Goal: Task Accomplishment & Management: Manage account settings

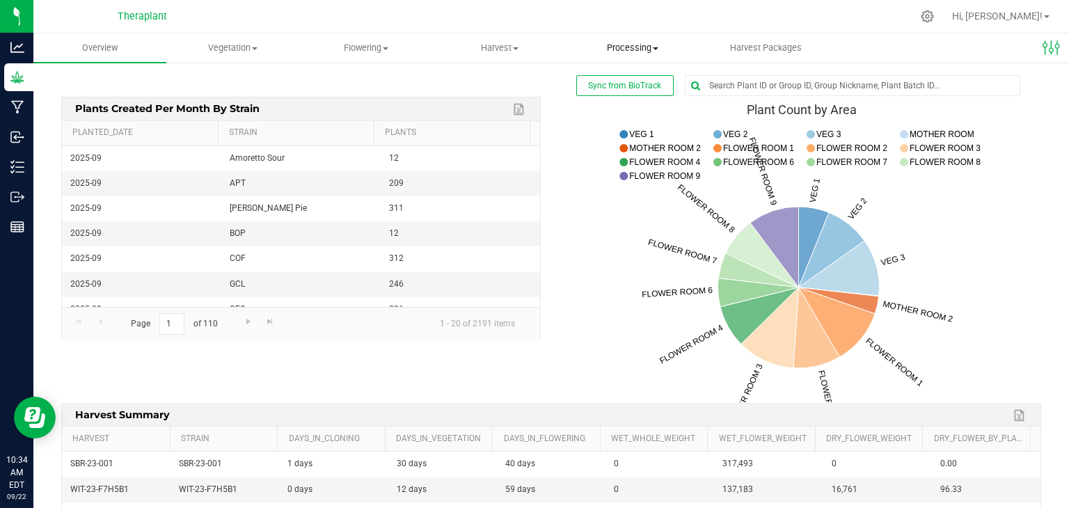
click at [627, 47] on span "Processing" at bounding box center [633, 48] width 132 height 13
click at [627, 102] on span "Processing harvests" at bounding box center [630, 101] width 129 height 12
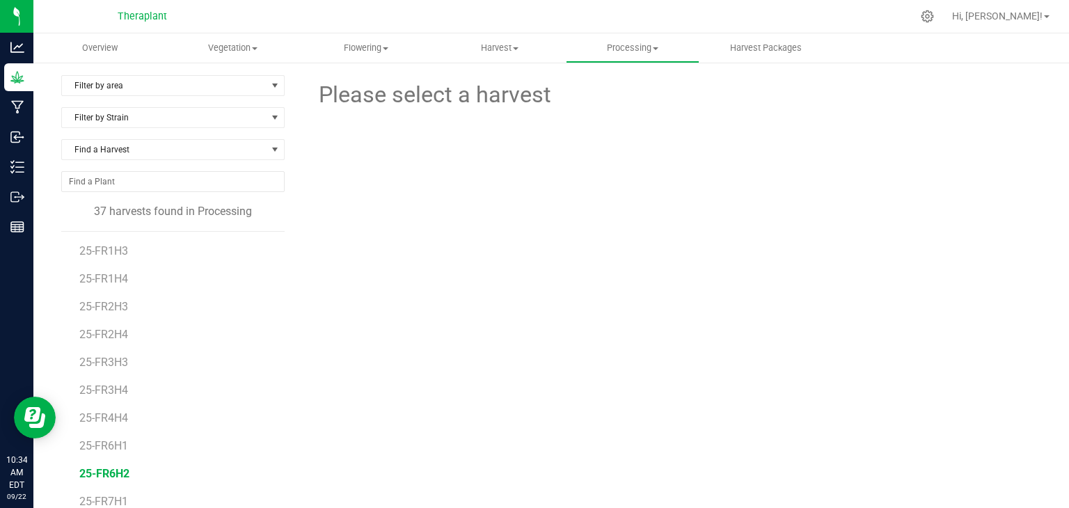
click at [120, 478] on span "25-FR6H2" at bounding box center [104, 473] width 50 height 13
click at [115, 478] on span "25-FR6H2" at bounding box center [104, 473] width 50 height 13
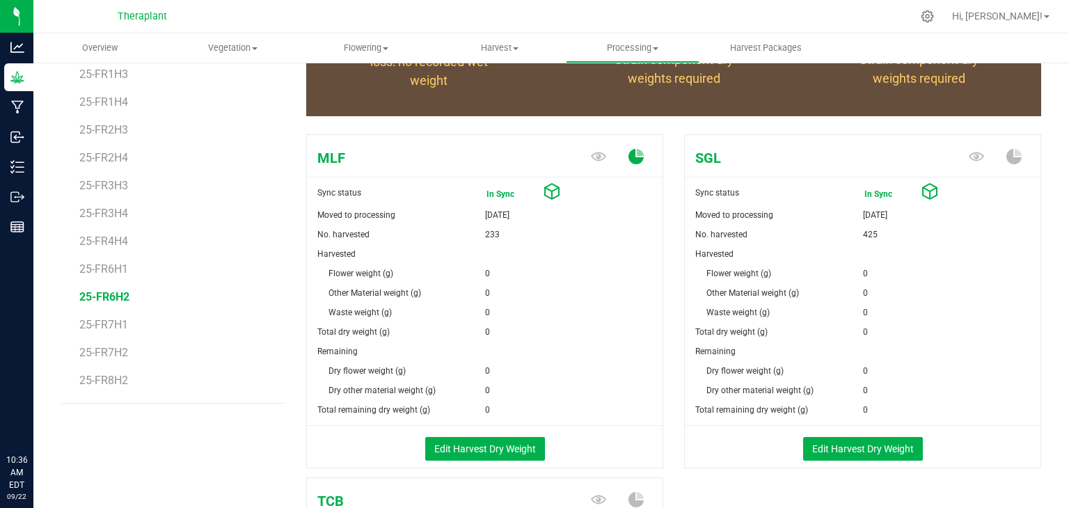
scroll to position [178, 0]
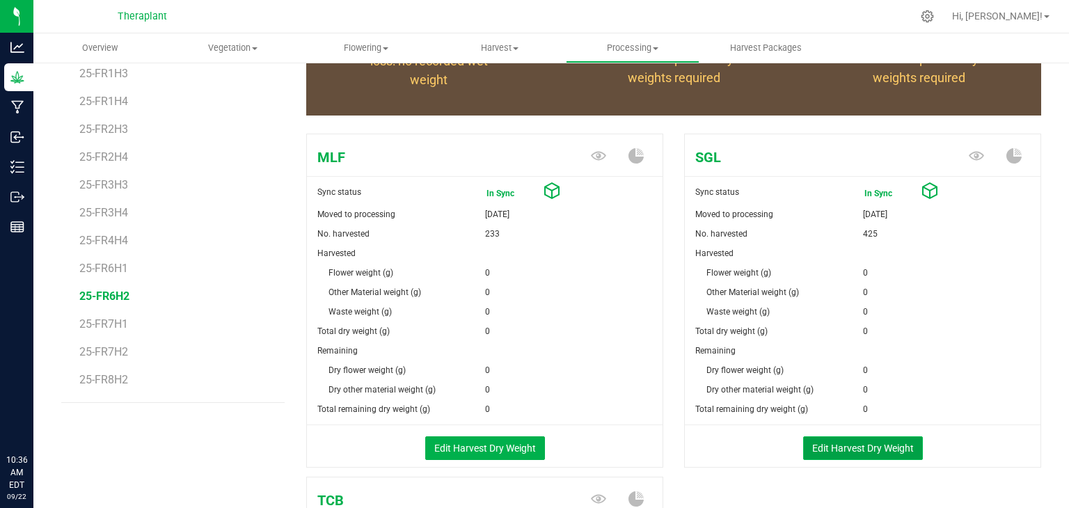
click at [853, 448] on button "Edit Harvest Dry Weight" at bounding box center [863, 449] width 120 height 24
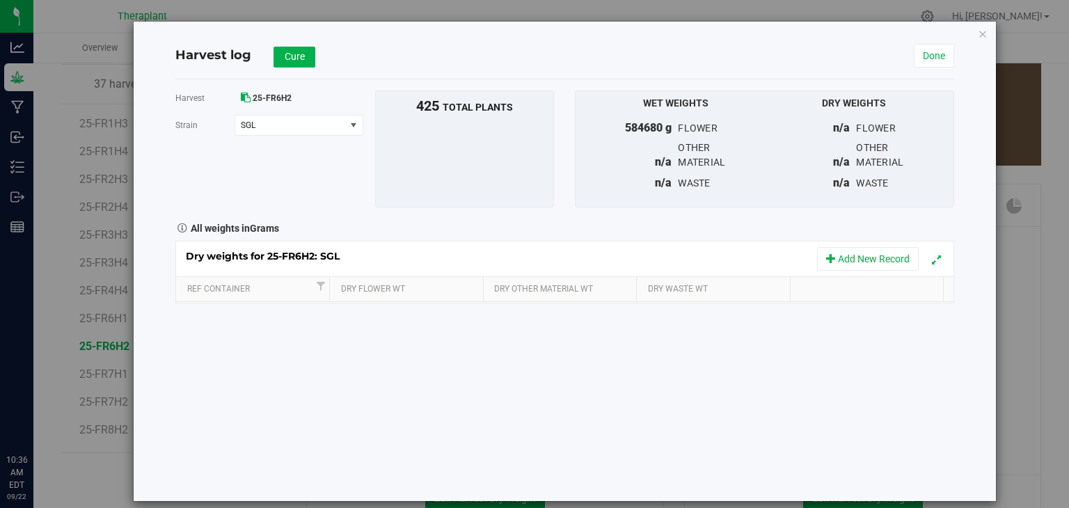
scroll to position [178, 0]
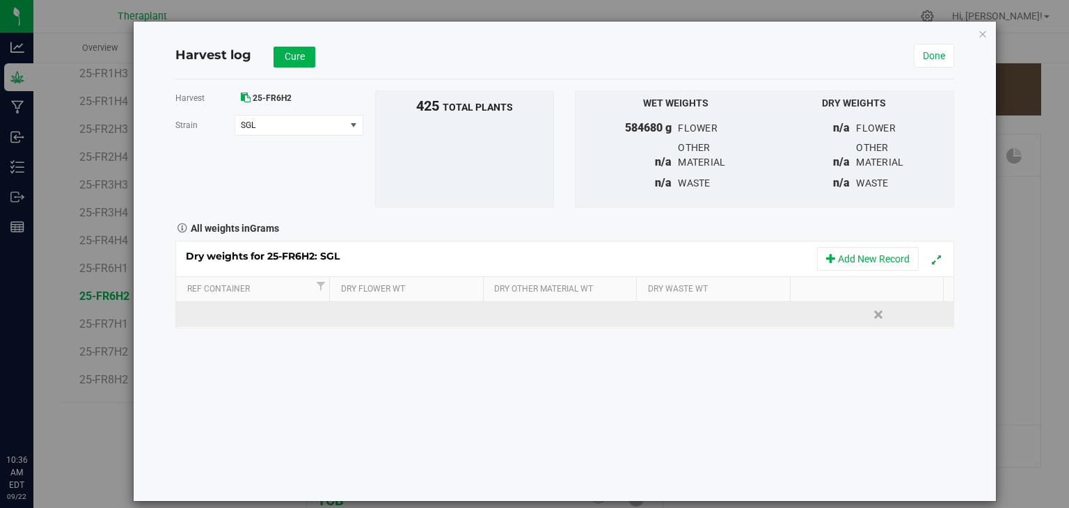
click at [432, 308] on td at bounding box center [408, 314] width 155 height 25
type input "51105"
click at [542, 305] on div "Dry weights for 25-FR6H2: SGL Add New Record Ref Container Dry Flower Wt Dry Ot…" at bounding box center [564, 285] width 779 height 88
click at [541, 313] on td at bounding box center [564, 314] width 155 height 25
type input "49867"
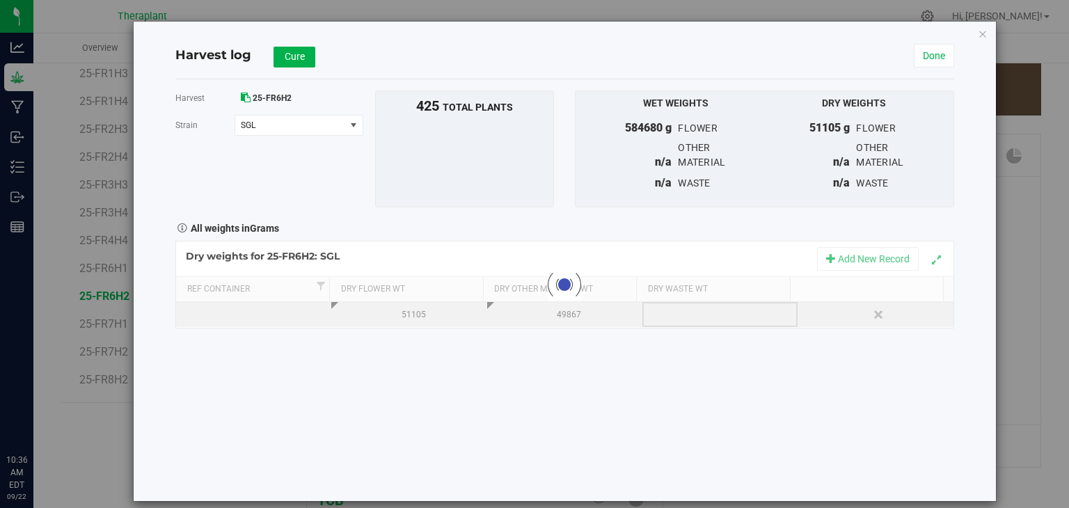
click at [663, 313] on div "Loading... Dry weights for 25-FR6H2: SGL Add New Record Ref Container Dry Flowe…" at bounding box center [564, 285] width 779 height 88
click at [663, 313] on div at bounding box center [724, 314] width 145 height 21
type input "500"
click at [663, 373] on div "Harvest 25-FR6H2 Strain SGL Select strain MLF SGL TCB To bulk upload trim weigh…" at bounding box center [564, 290] width 779 height 422
click at [293, 59] on span "Cure" at bounding box center [295, 56] width 20 height 11
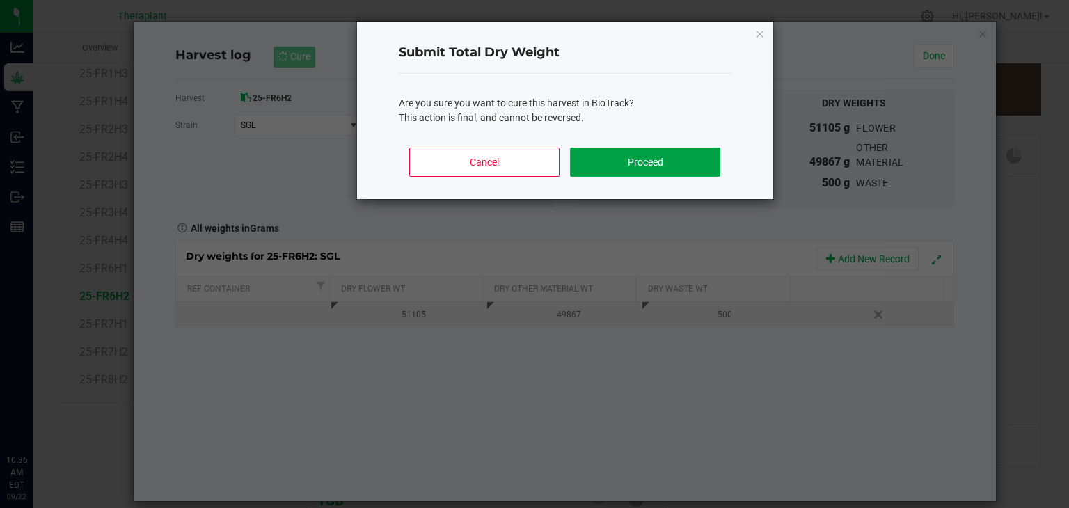
click at [600, 157] on button "Proceed" at bounding box center [645, 162] width 150 height 29
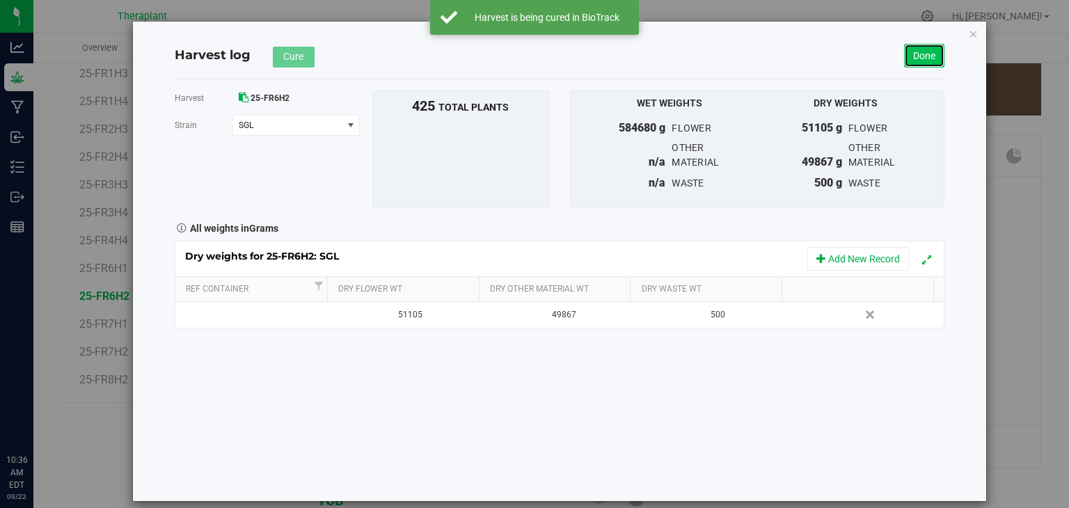
click at [927, 59] on link "Done" at bounding box center [924, 56] width 40 height 24
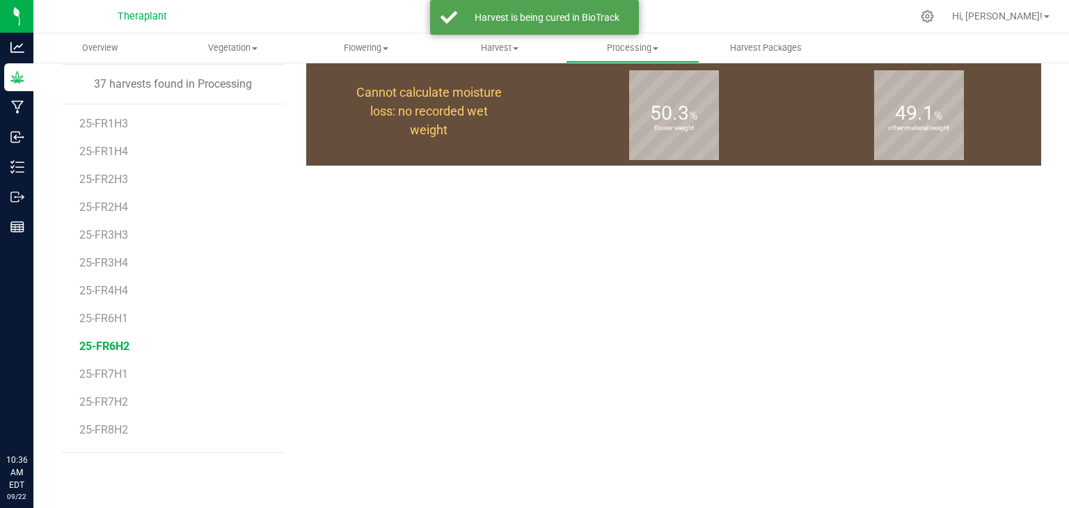
scroll to position [178, 0]
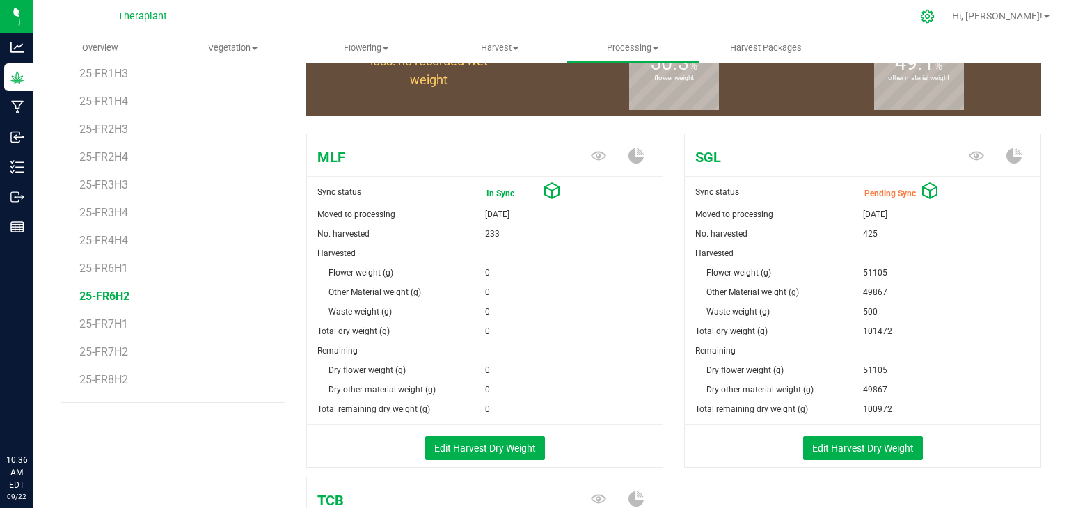
click at [935, 15] on icon at bounding box center [927, 16] width 15 height 15
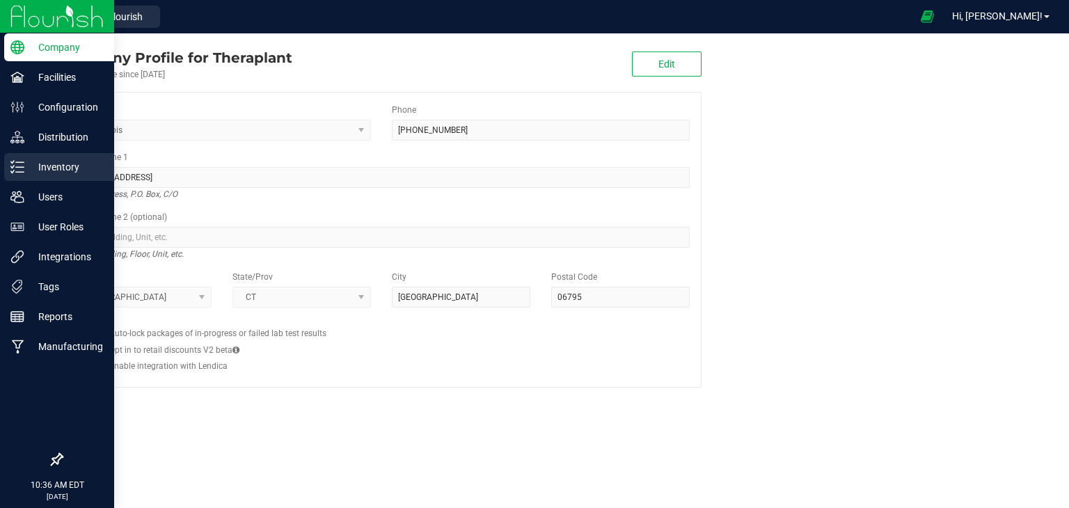
click at [50, 162] on p "Inventory" at bounding box center [66, 167] width 84 height 17
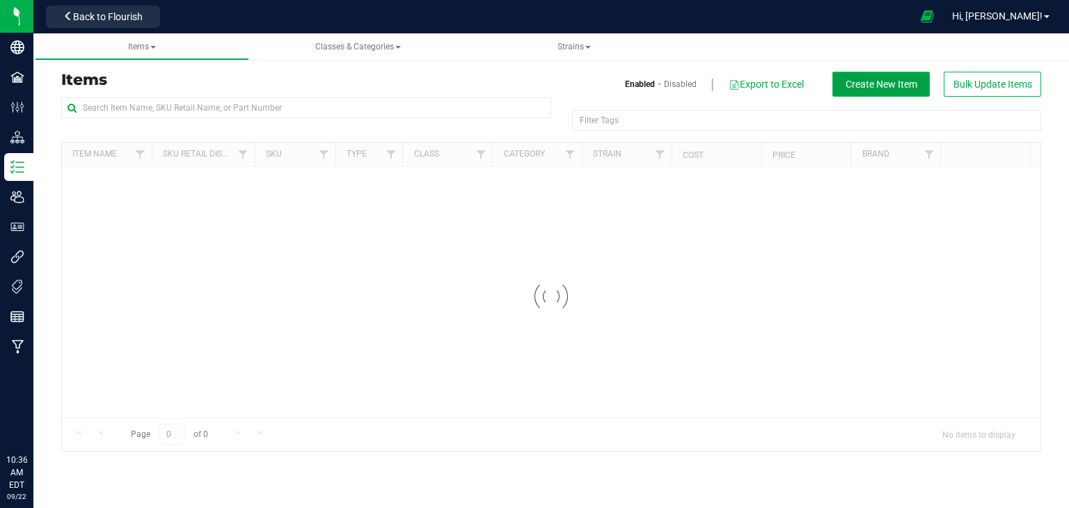
click at [874, 82] on span "Create New Item" at bounding box center [882, 84] width 72 height 11
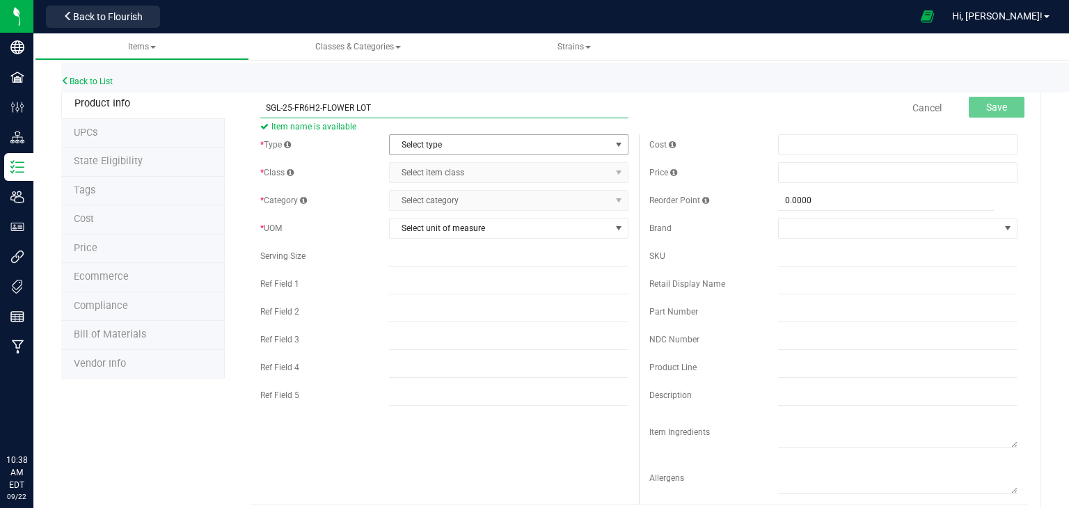
type input "SGL-25-FR6H2-FLOWER LOT"
click at [421, 142] on span "Select type" at bounding box center [500, 144] width 221 height 19
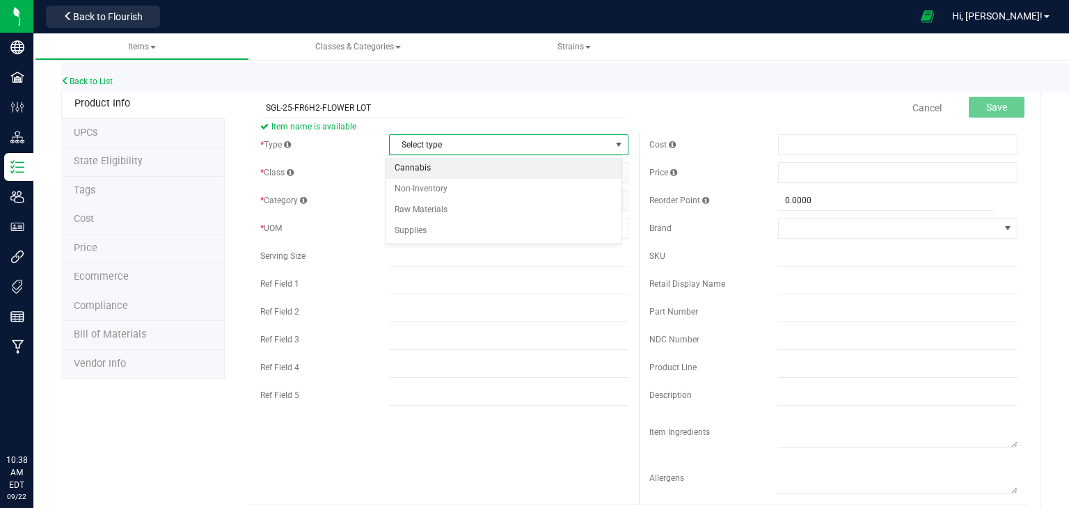
click at [425, 164] on li "Cannabis" at bounding box center [503, 168] width 235 height 21
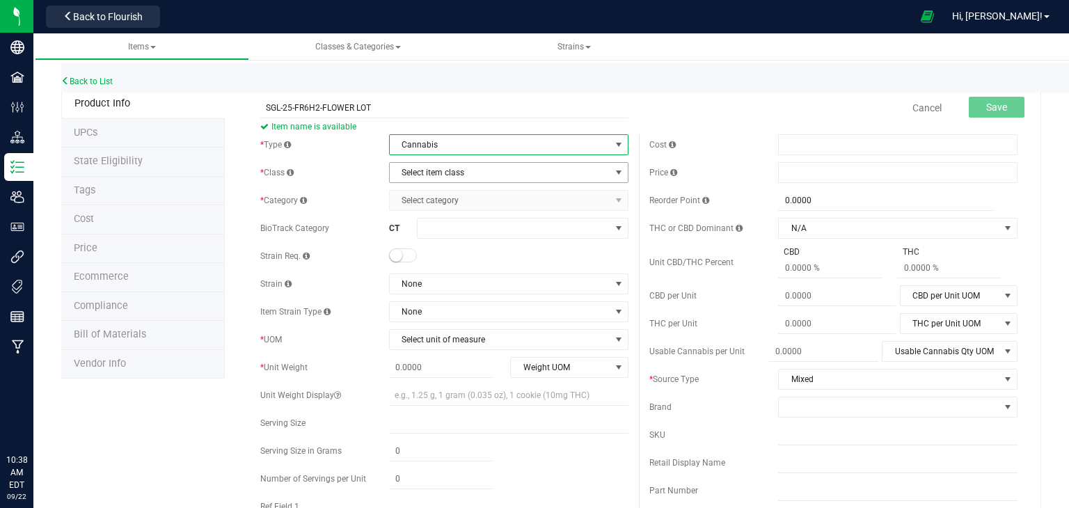
click at [432, 173] on span "Select item class" at bounding box center [500, 172] width 221 height 19
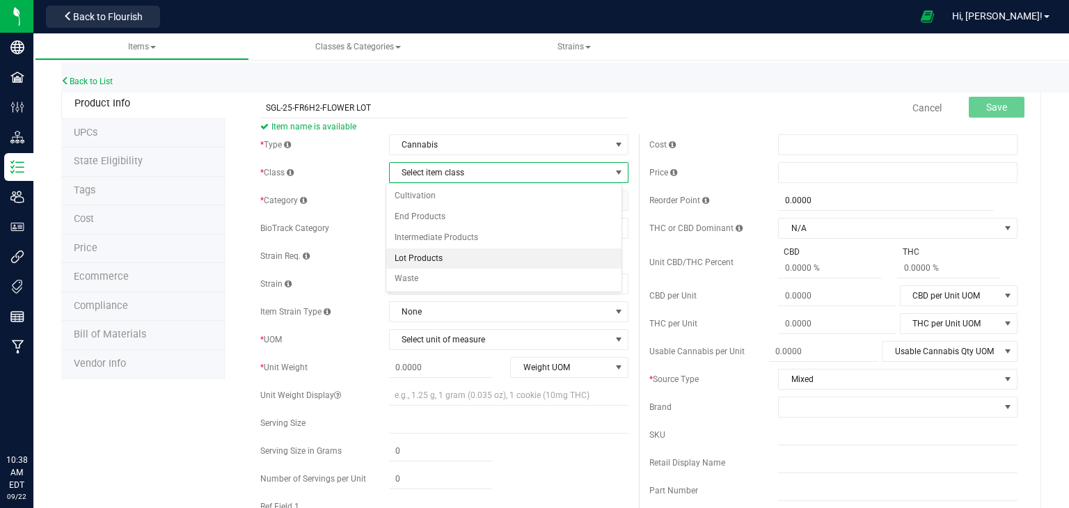
click at [429, 257] on li "Lot Products" at bounding box center [503, 259] width 235 height 21
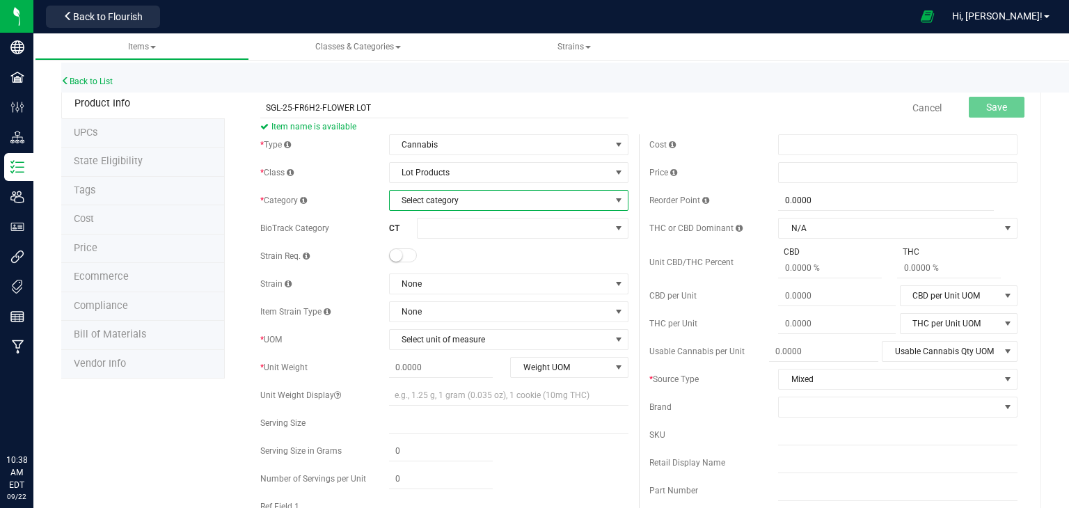
click at [459, 203] on span "Select category" at bounding box center [500, 200] width 221 height 19
click at [423, 329] on li "Flower Lot" at bounding box center [503, 327] width 235 height 21
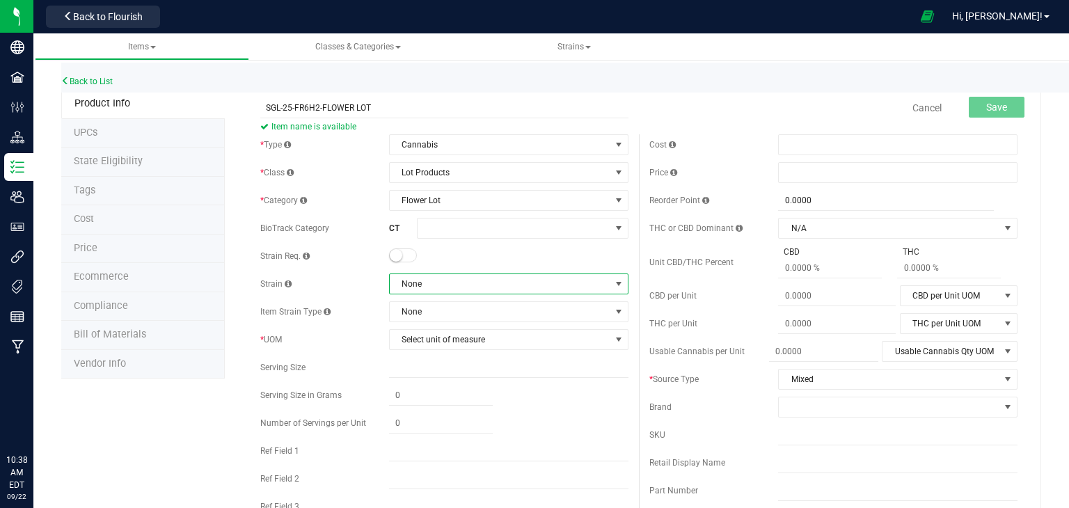
click at [480, 278] on span "None" at bounding box center [500, 283] width 221 height 19
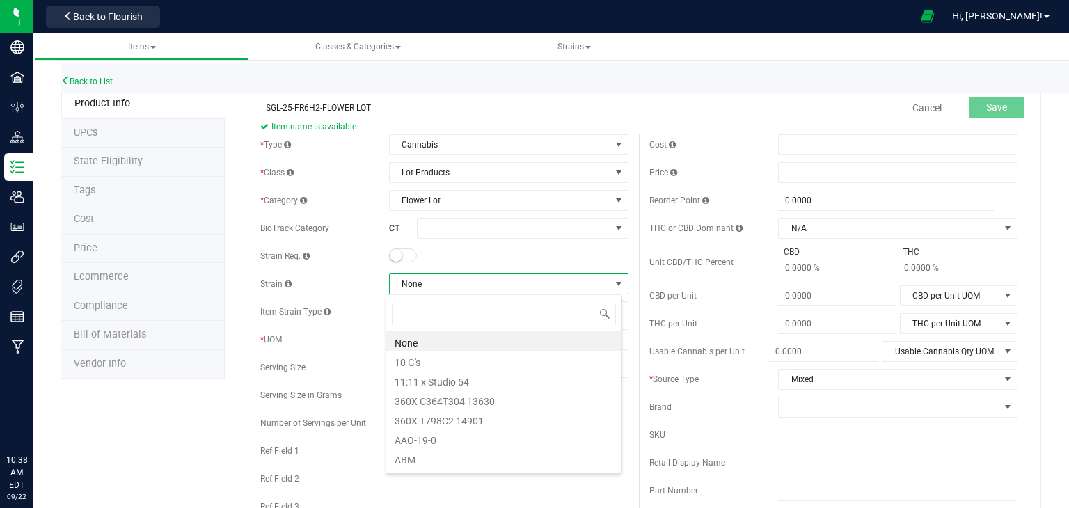
scroll to position [20, 237]
type input "SPA"
click at [448, 343] on li "Space Gello" at bounding box center [503, 340] width 235 height 19
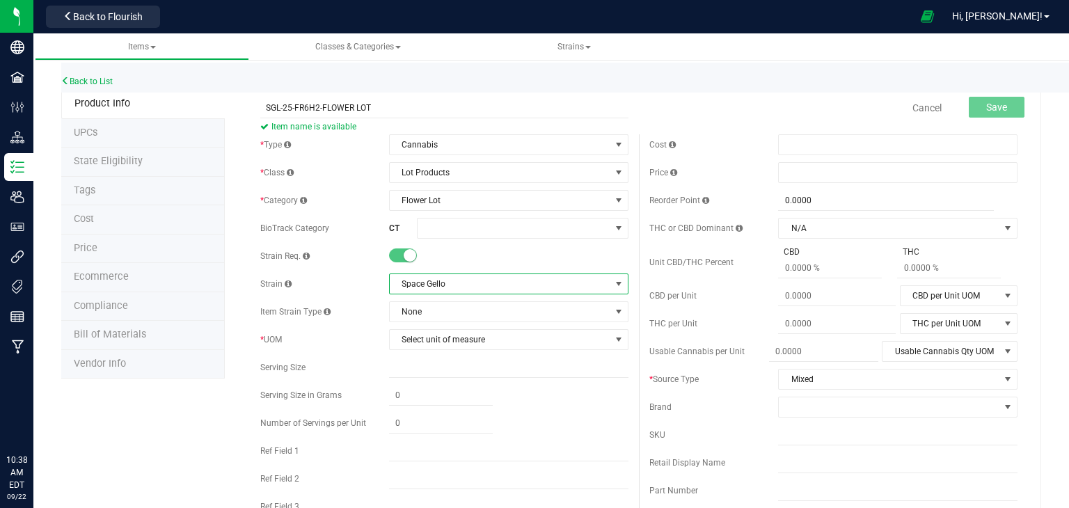
click at [450, 352] on div "* Type Cannabis Select type Cannabis Non-Inventory Raw Materials Supplies * Cla…" at bounding box center [444, 357] width 389 height 446
click at [475, 346] on span "Select unit of measure" at bounding box center [500, 339] width 221 height 19
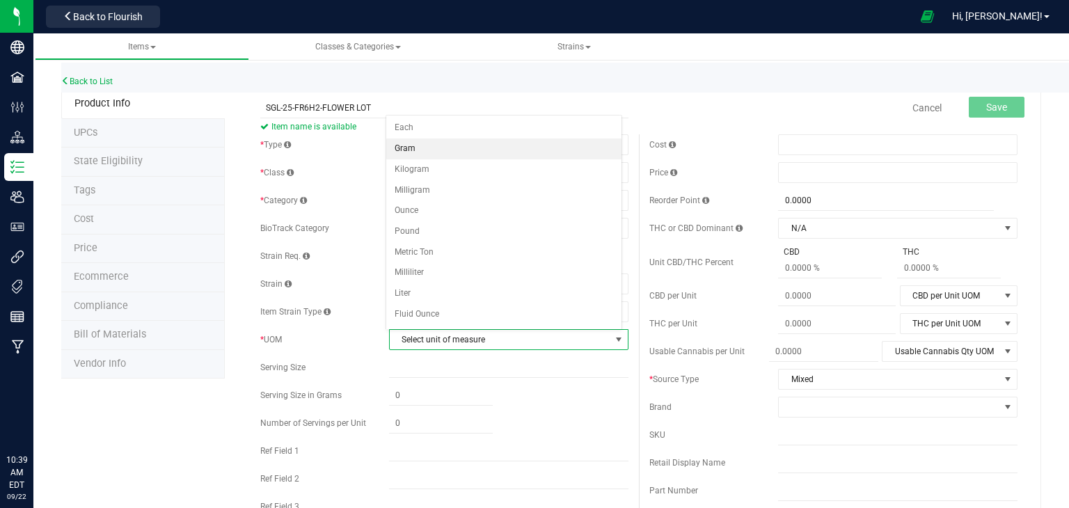
click at [409, 154] on li "Gram" at bounding box center [503, 149] width 235 height 21
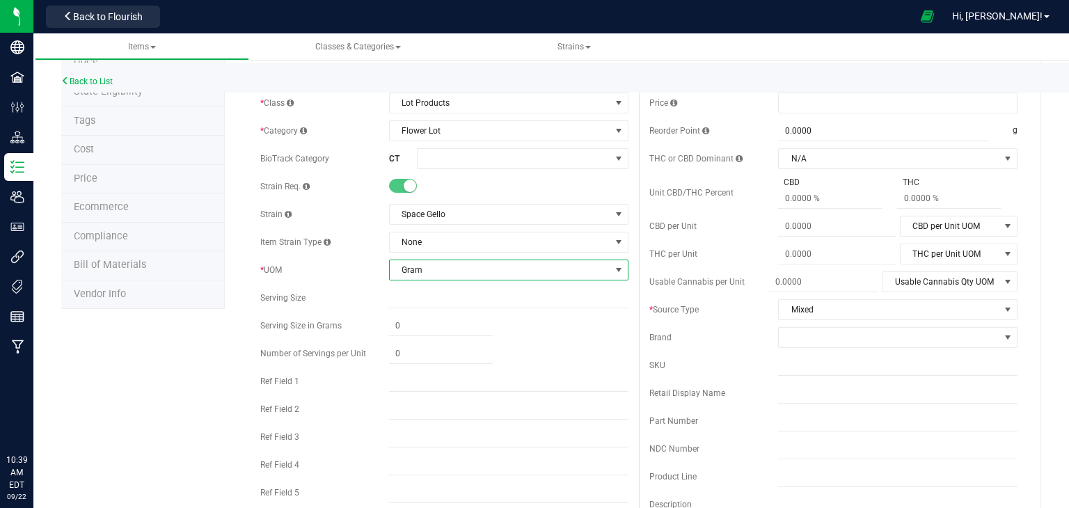
scroll to position [75, 0]
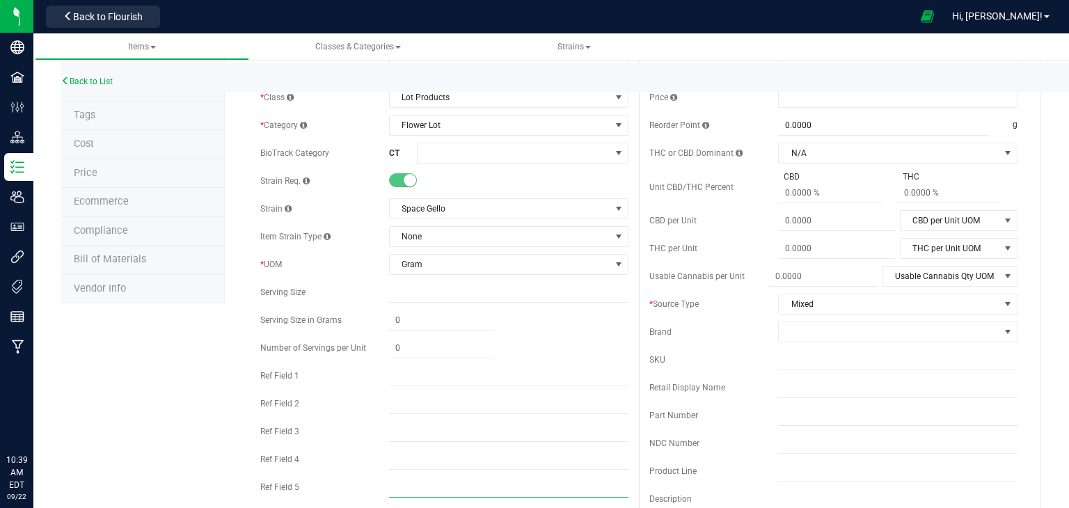
click at [442, 480] on input "text" at bounding box center [508, 487] width 239 height 21
type input "INDICA"
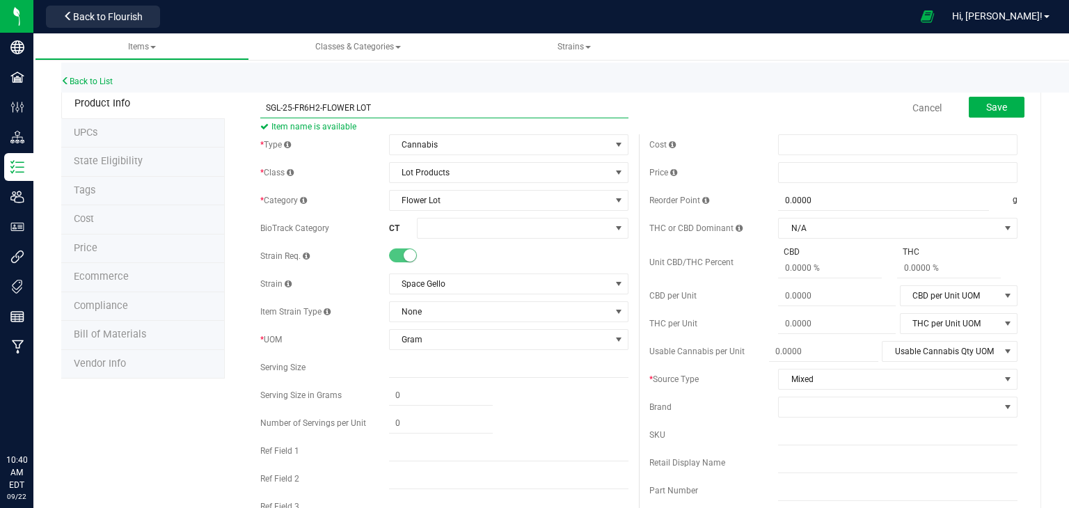
drag, startPoint x: 317, startPoint y: 110, endPoint x: 265, endPoint y: 102, distance: 53.6
click at [265, 102] on input "SGL-25-FR6H2-FLOWER LOT" at bounding box center [444, 107] width 368 height 21
click at [545, 81] on div "Back to List" at bounding box center [595, 78] width 1069 height 30
click at [1003, 107] on button "Save" at bounding box center [997, 107] width 56 height 21
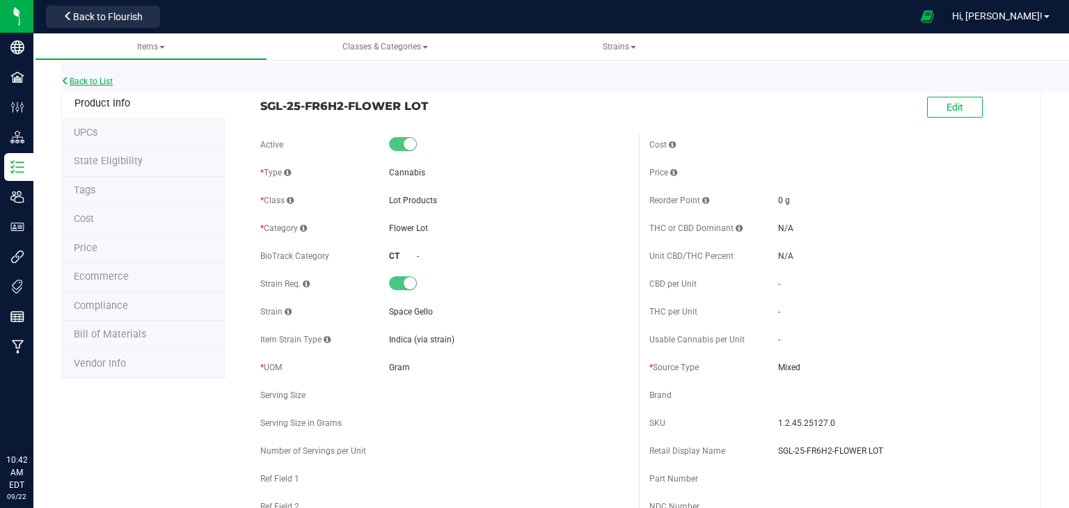
click at [76, 80] on link "Back to List" at bounding box center [87, 82] width 52 height 10
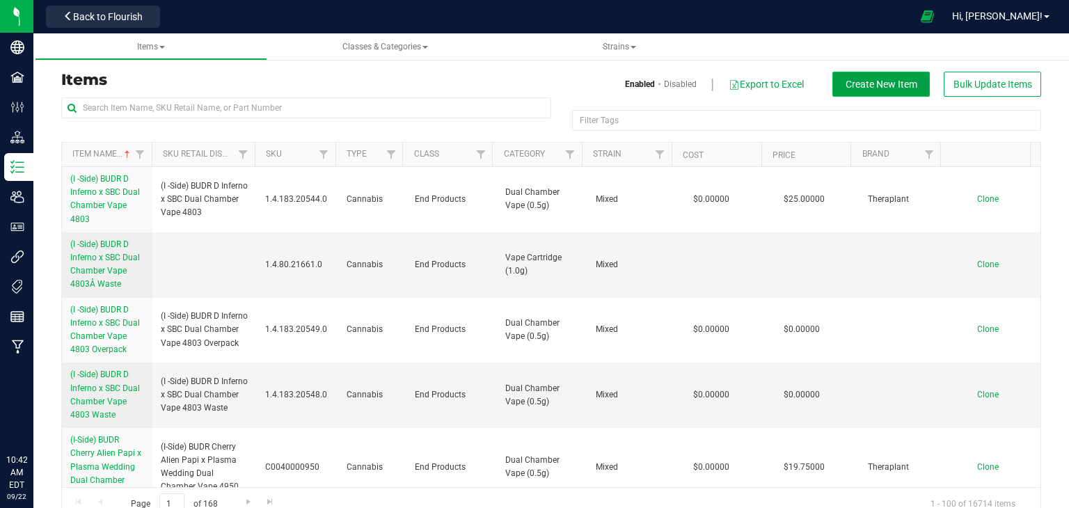
click at [833, 85] on button "Create New Item" at bounding box center [881, 84] width 97 height 25
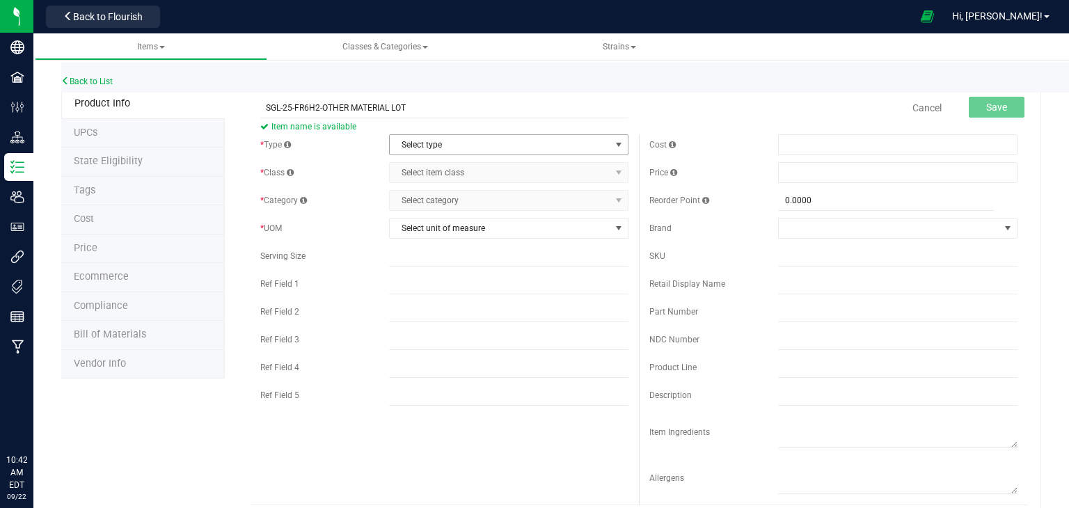
type input "SGL-25-FR6H2-OTHER MATERIAL LOT"
click at [450, 149] on span "Select type" at bounding box center [500, 144] width 221 height 19
click at [450, 165] on li "Cannabis" at bounding box center [503, 168] width 235 height 21
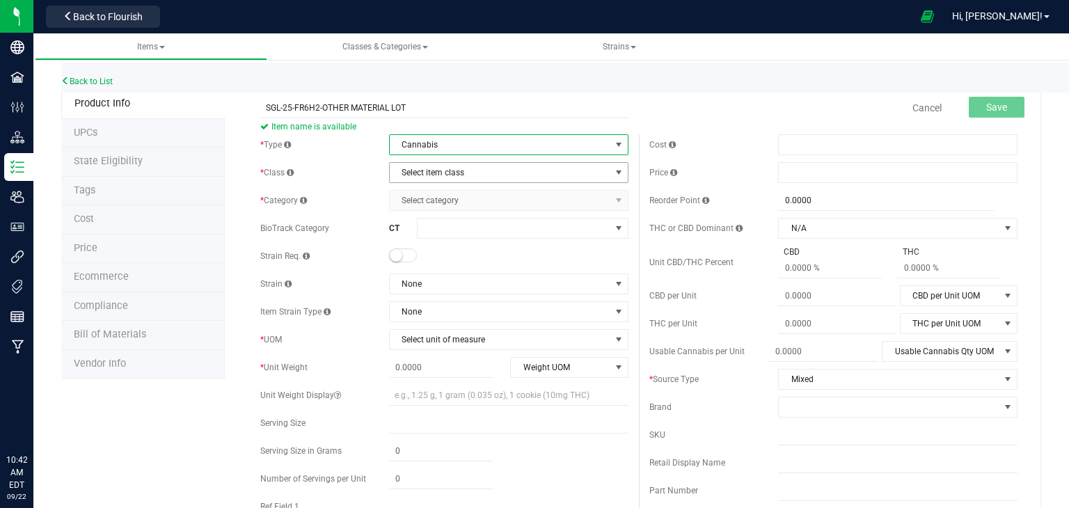
click at [450, 173] on span "Select item class" at bounding box center [500, 172] width 221 height 19
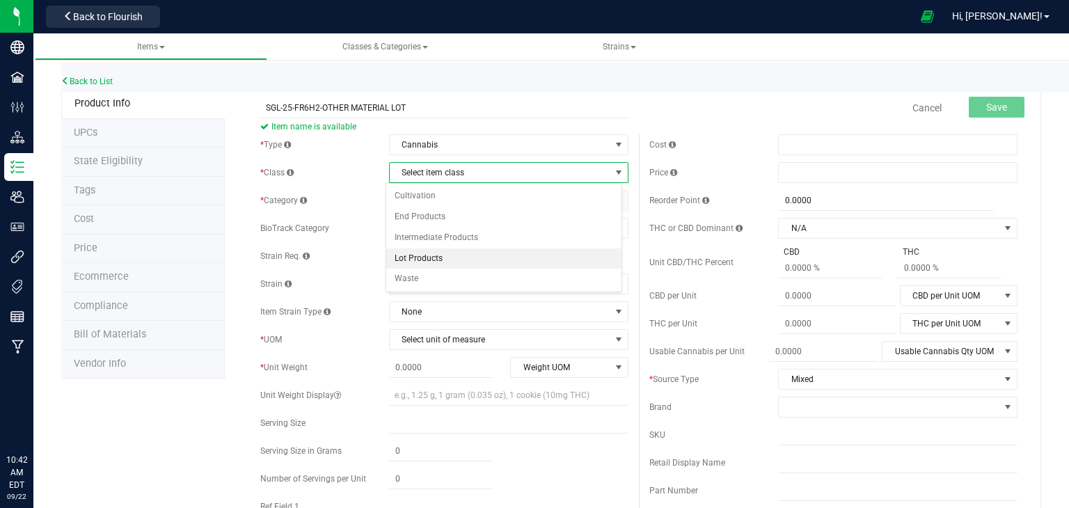
click at [431, 254] on li "Lot Products" at bounding box center [503, 259] width 235 height 21
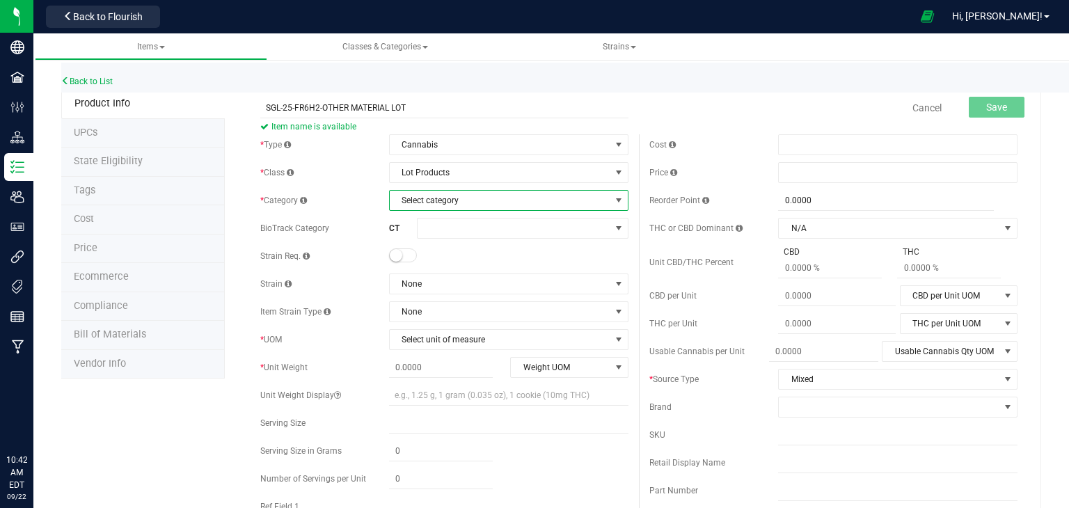
click at [467, 196] on span "Select category" at bounding box center [500, 200] width 221 height 19
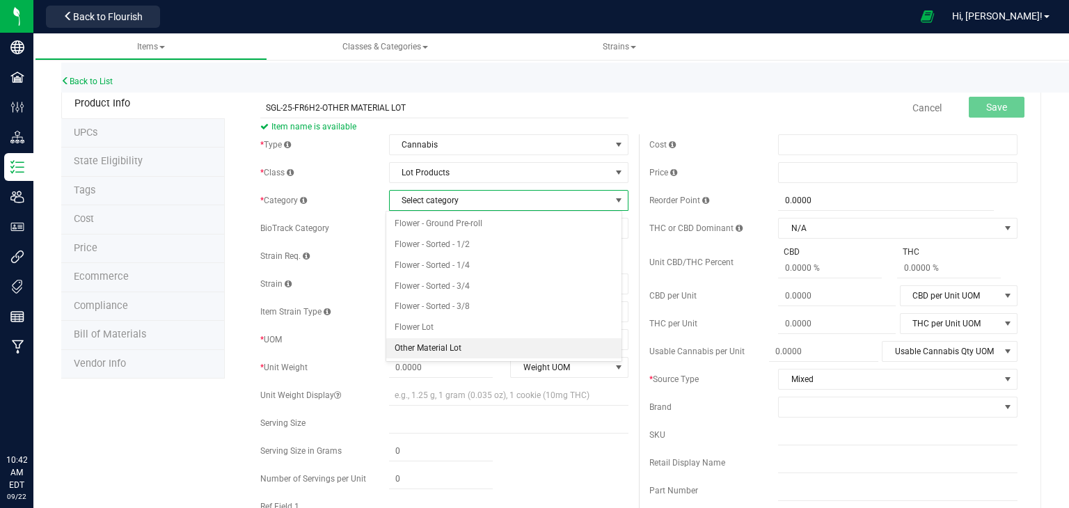
click at [437, 341] on li "Other Material Lot" at bounding box center [503, 348] width 235 height 21
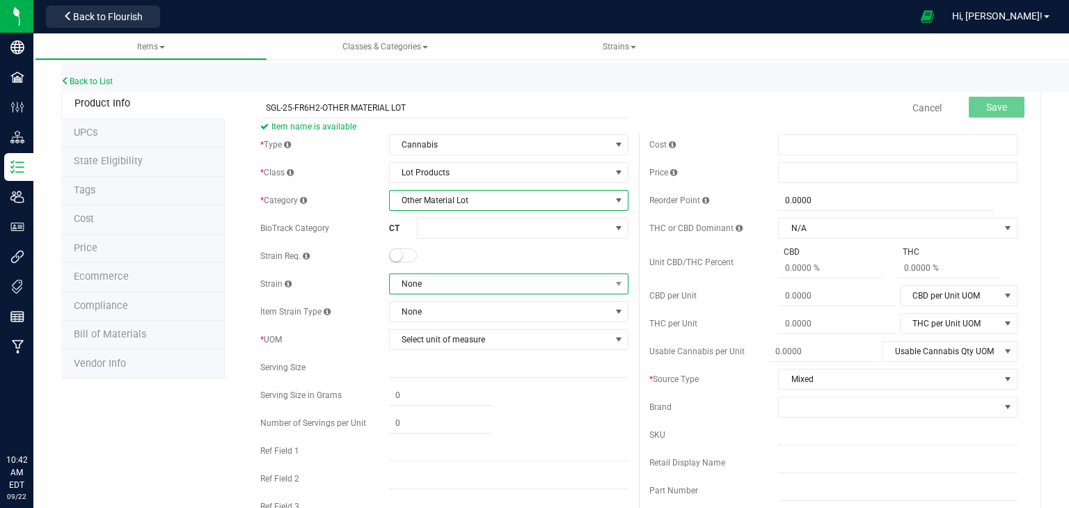
click at [462, 285] on span "None" at bounding box center [500, 283] width 221 height 19
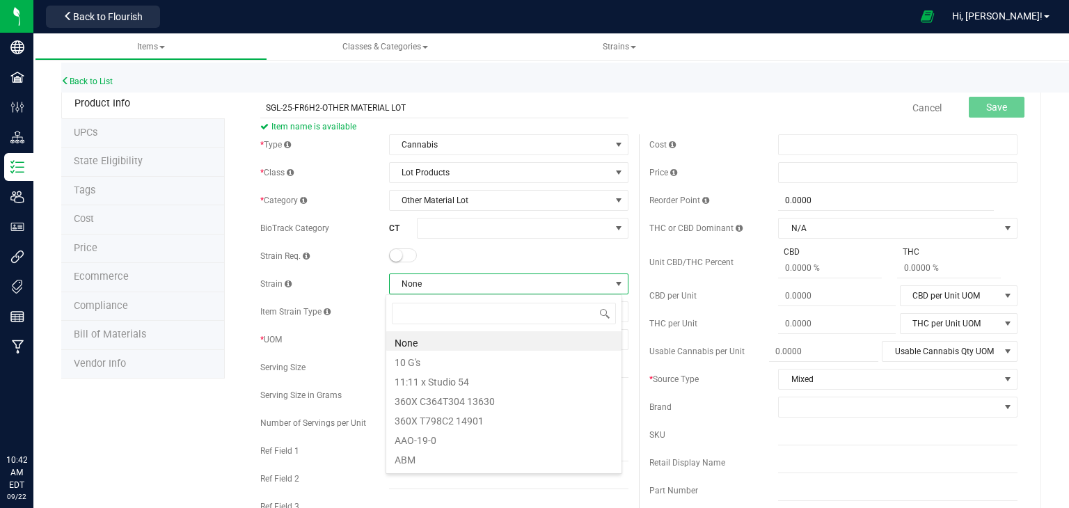
scroll to position [20, 237]
type input "P"
type input "SPA"
click at [434, 343] on li "Space Gello" at bounding box center [503, 340] width 235 height 19
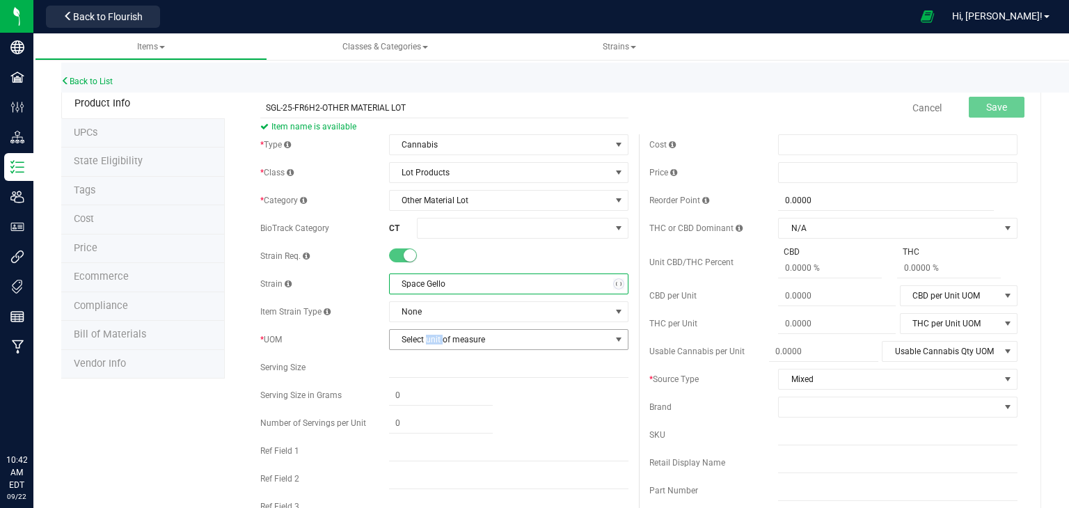
click at [434, 343] on span "Select unit of measure" at bounding box center [500, 339] width 221 height 19
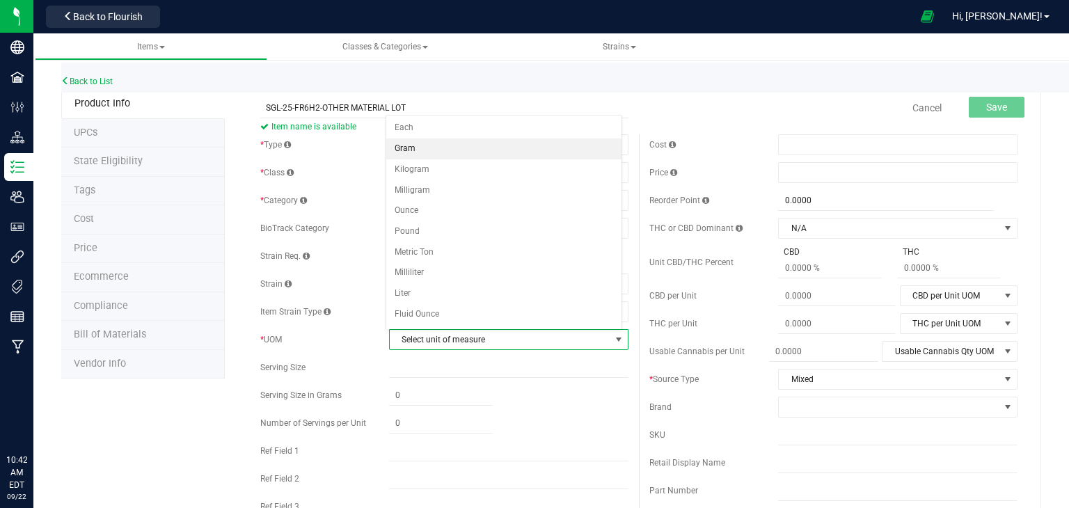
click at [416, 151] on li "Gram" at bounding box center [503, 149] width 235 height 21
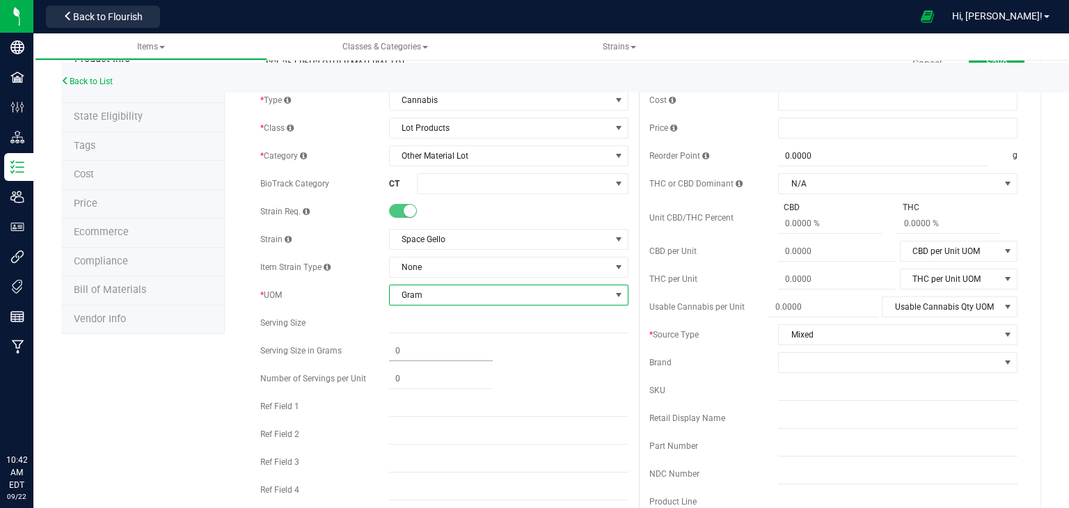
scroll to position [58, 0]
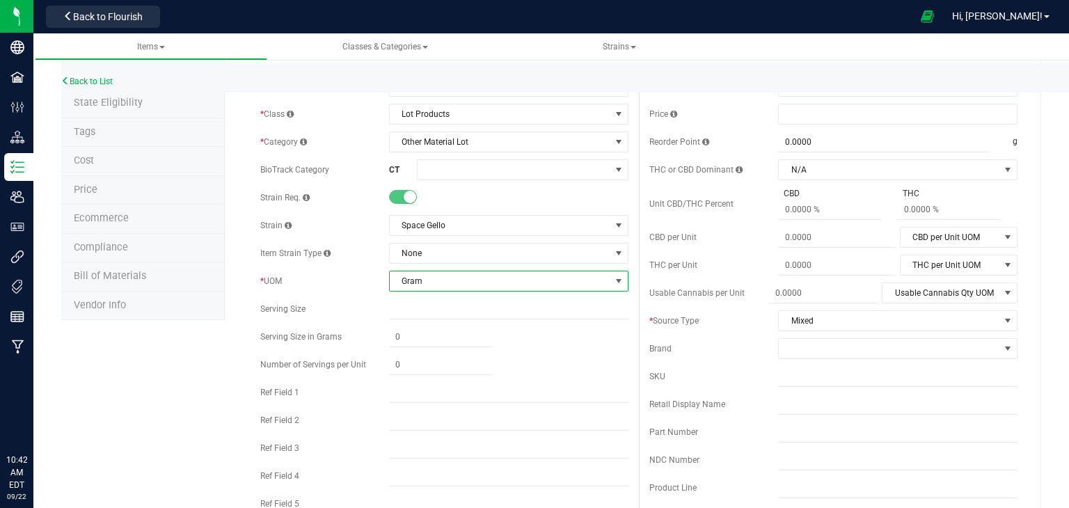
click at [401, 498] on input "text" at bounding box center [508, 504] width 239 height 21
type input "INDICA"
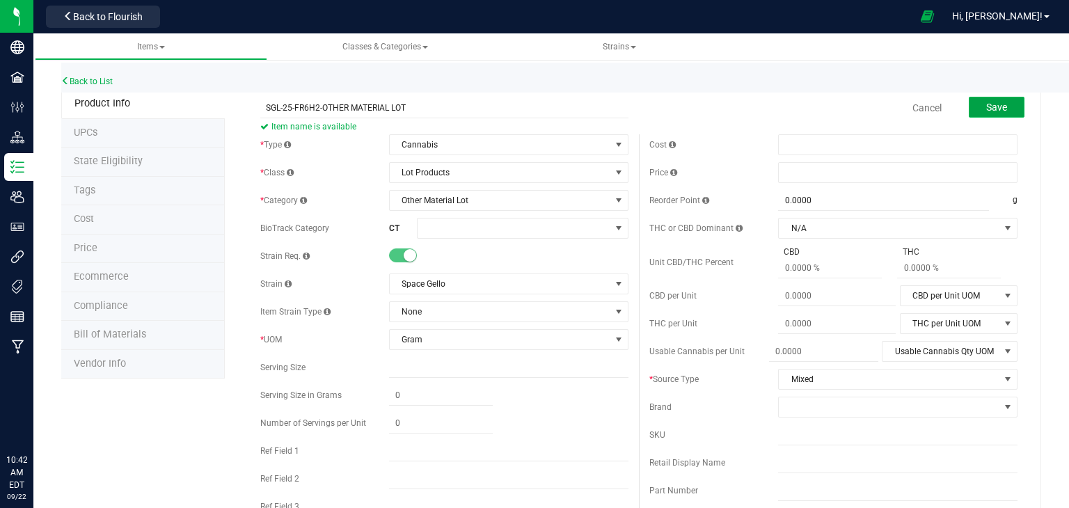
click at [986, 109] on span "Save" at bounding box center [996, 107] width 21 height 11
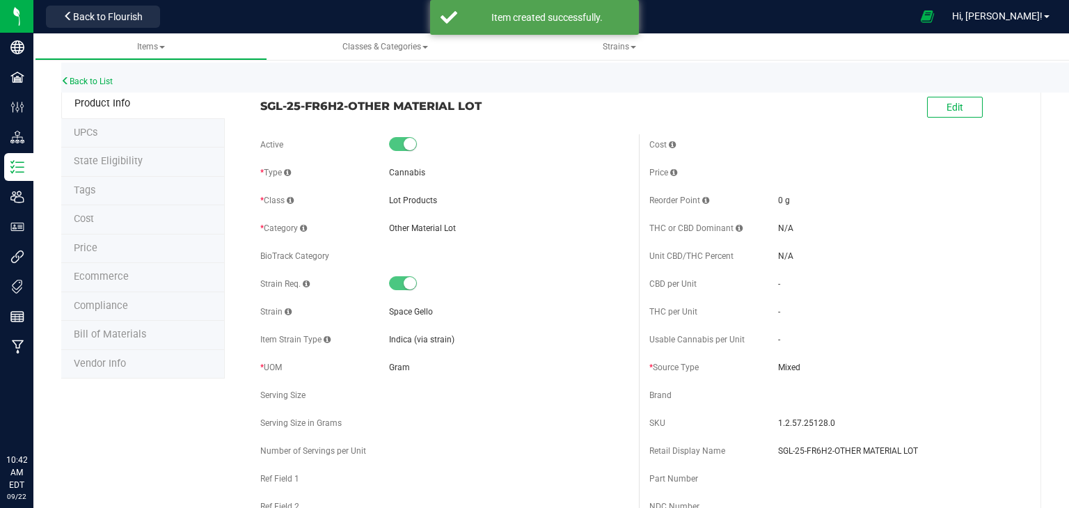
click at [89, 73] on div "Back to List" at bounding box center [595, 78] width 1069 height 30
click at [90, 77] on link "Back to List" at bounding box center [87, 82] width 52 height 10
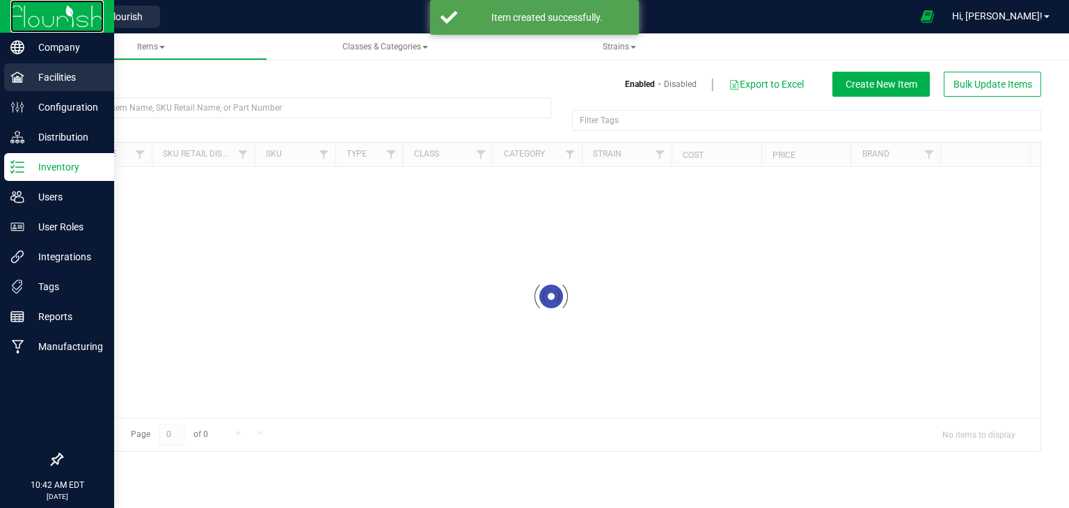
click at [66, 14] on img at bounding box center [56, 16] width 93 height 33
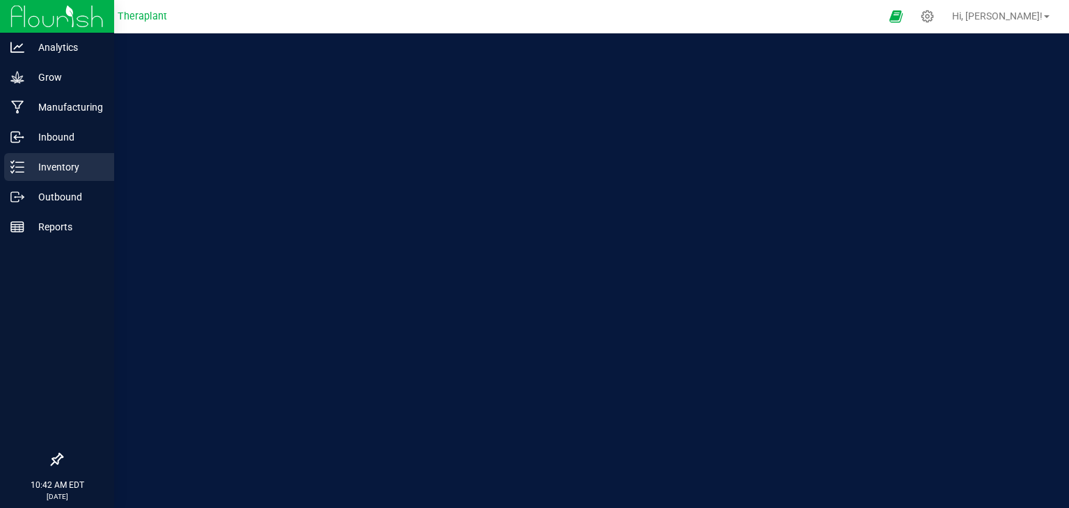
click at [65, 159] on p "Inventory" at bounding box center [66, 167] width 84 height 17
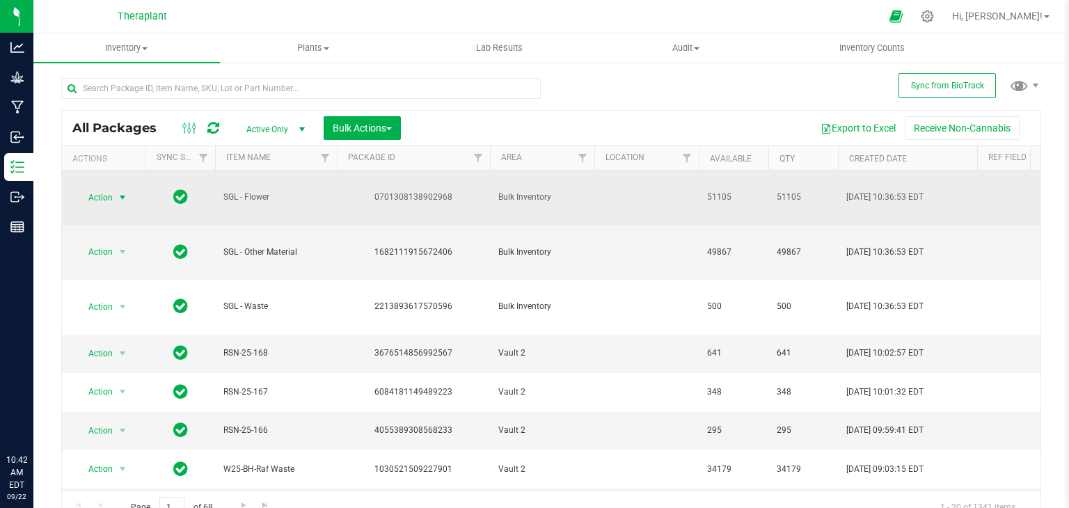
click at [120, 198] on span "select" at bounding box center [122, 197] width 11 height 11
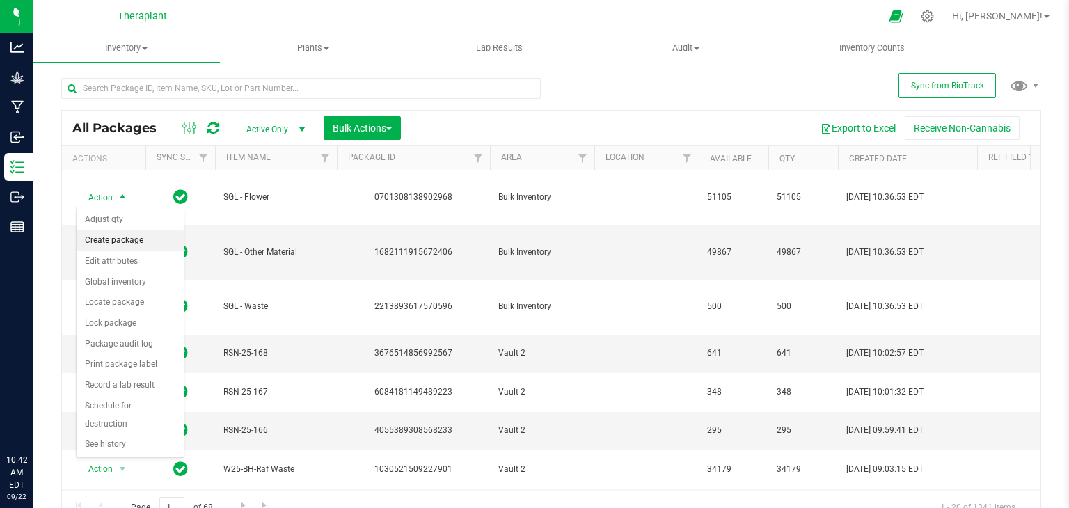
click at [128, 237] on li "Create package" at bounding box center [130, 240] width 107 height 21
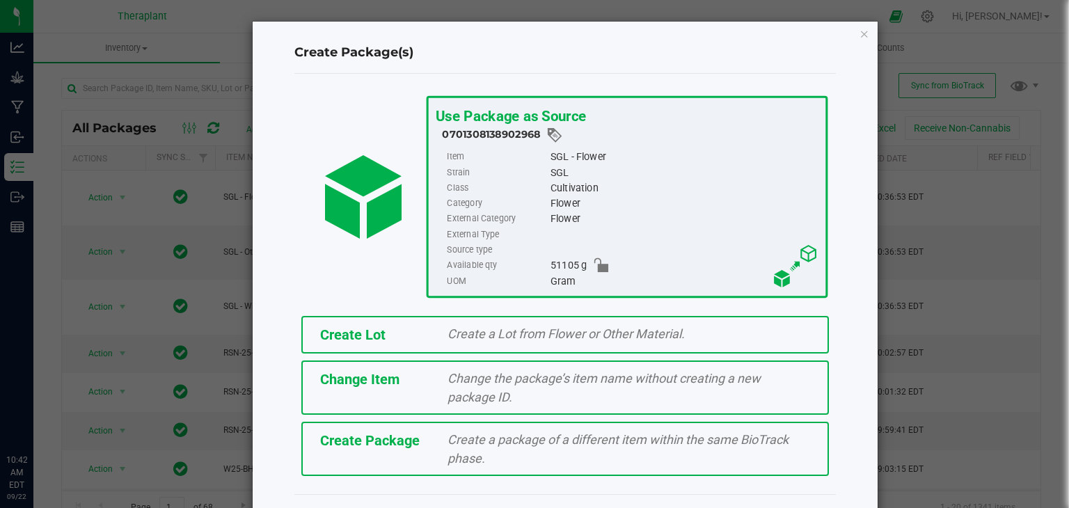
click at [524, 336] on span "Create a Lot from Flower or Other Material." at bounding box center [566, 334] width 237 height 15
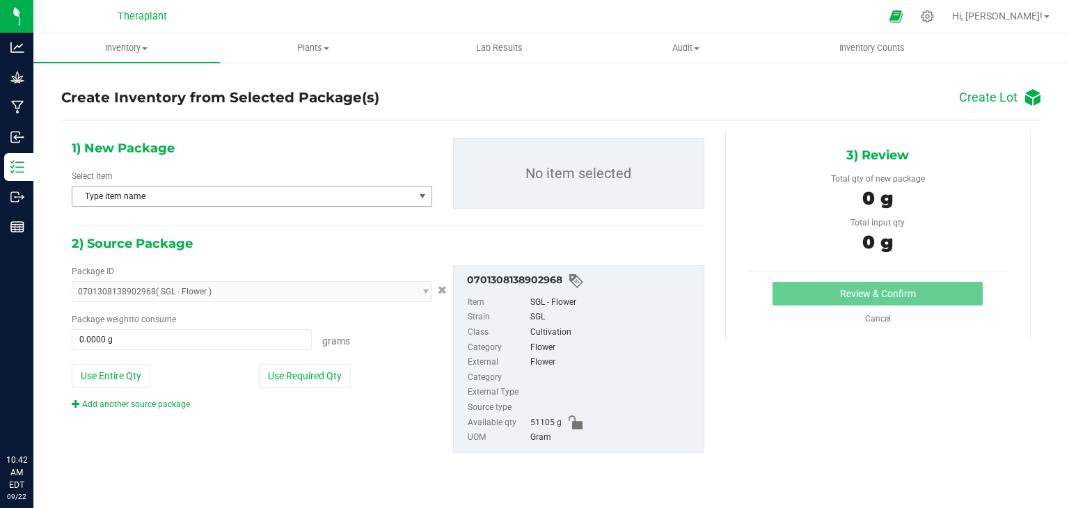
click at [336, 194] on span "Type item name" at bounding box center [243, 196] width 342 height 19
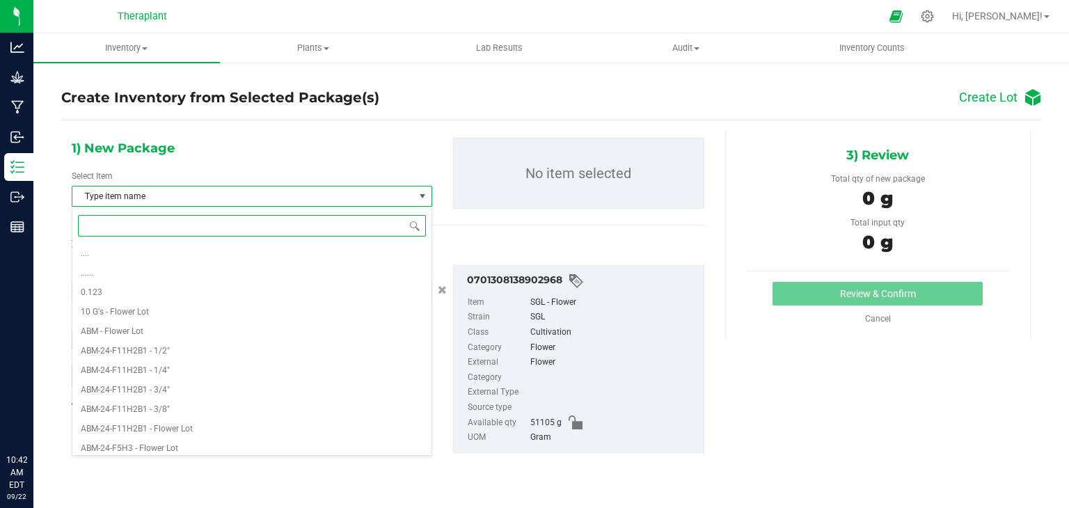
paste input "SGL-25-FR6H2"
type input "SGL-25-FR6H2"
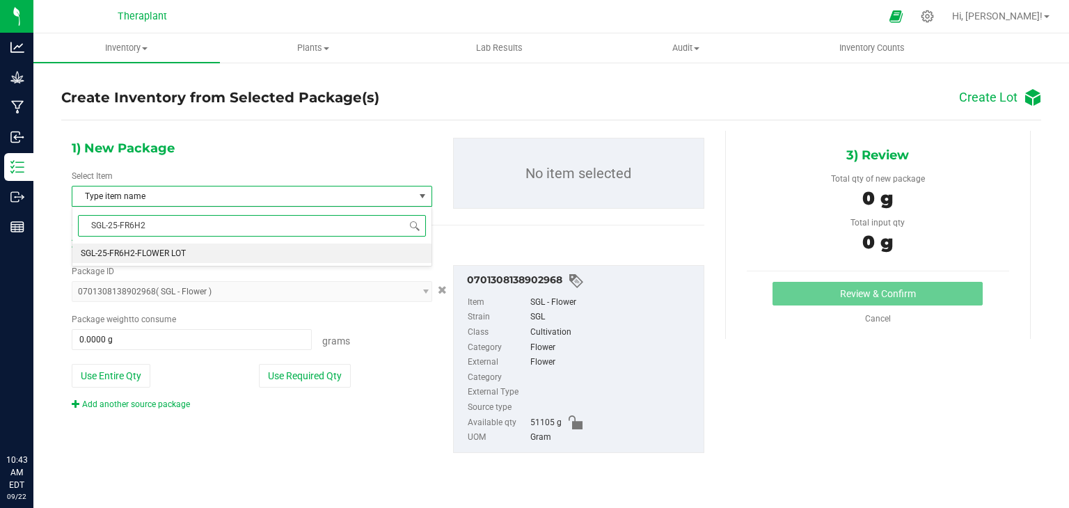
click at [237, 251] on li "SGL-25-FR6H2-FLOWER LOT" at bounding box center [251, 253] width 359 height 19
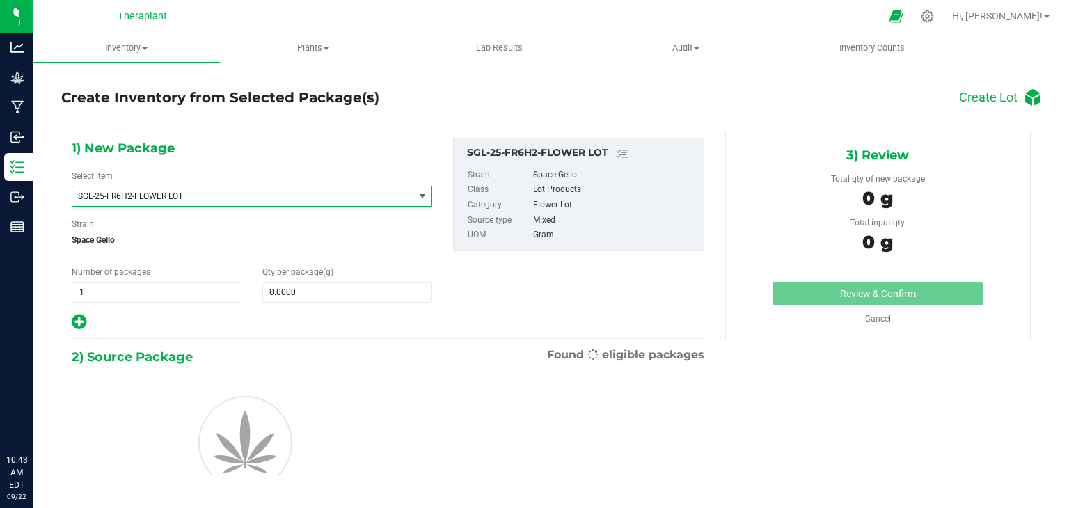
scroll to position [38226, 0]
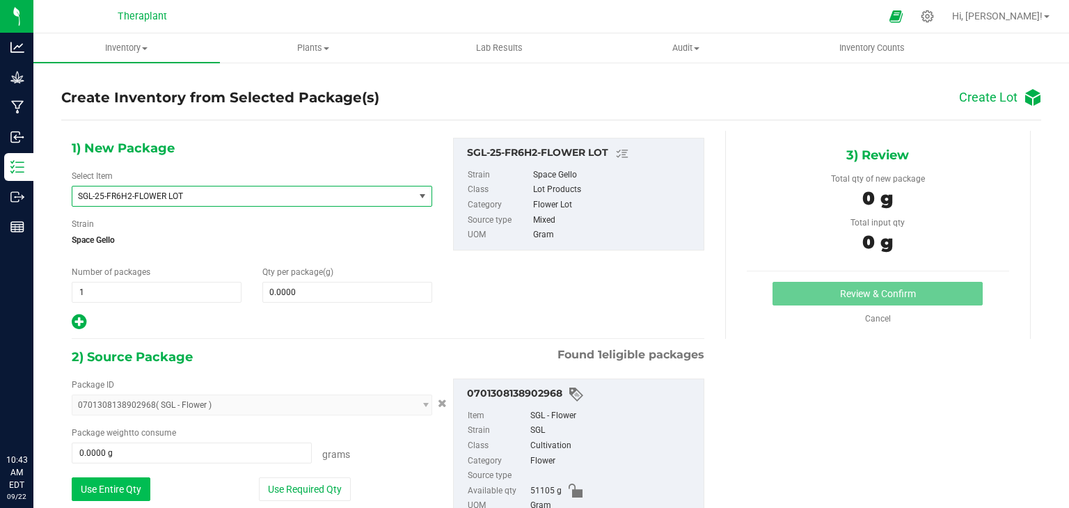
click at [119, 480] on button "Use Entire Qty" at bounding box center [111, 490] width 79 height 24
type input "51105.0000 g"
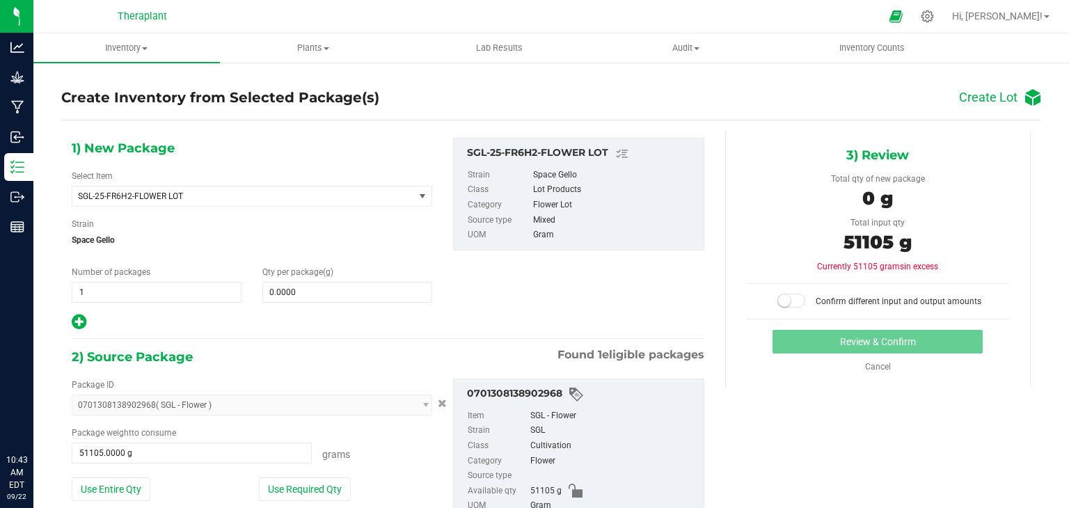
click at [317, 301] on span "0.0000 0" at bounding box center [347, 292] width 170 height 21
click at [318, 298] on span at bounding box center [347, 292] width 170 height 21
type input "51105"
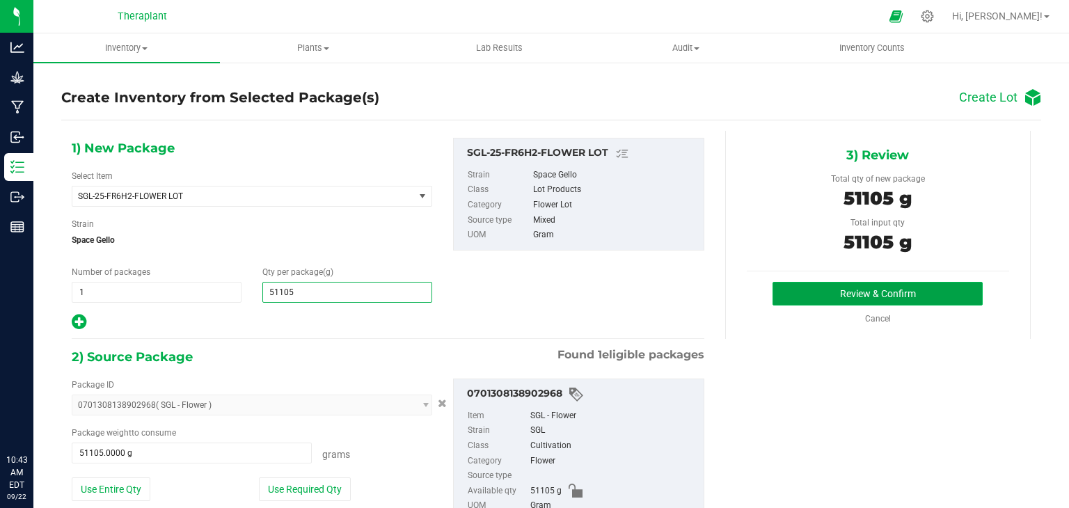
type input "51,105.0000"
click at [810, 288] on button "Review & Confirm" at bounding box center [878, 294] width 210 height 24
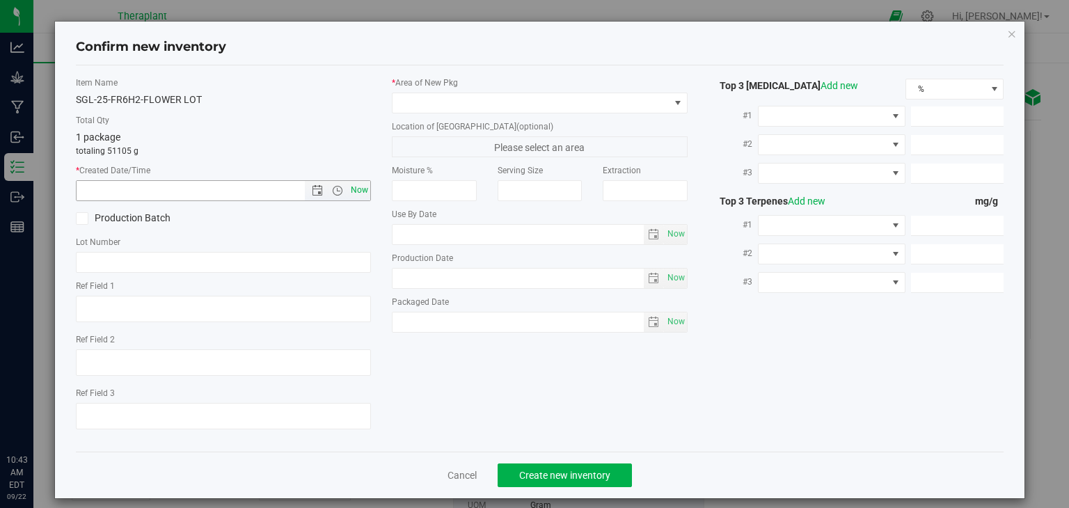
click at [364, 196] on span "Now" at bounding box center [360, 190] width 24 height 20
type input "9/22/2025 10:43 AM"
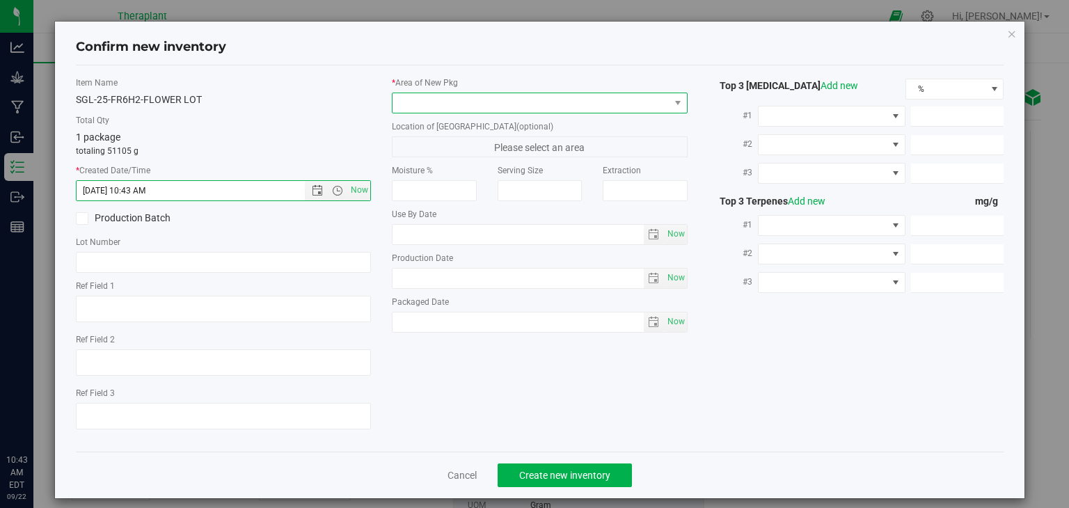
click at [468, 109] on span at bounding box center [531, 102] width 277 height 19
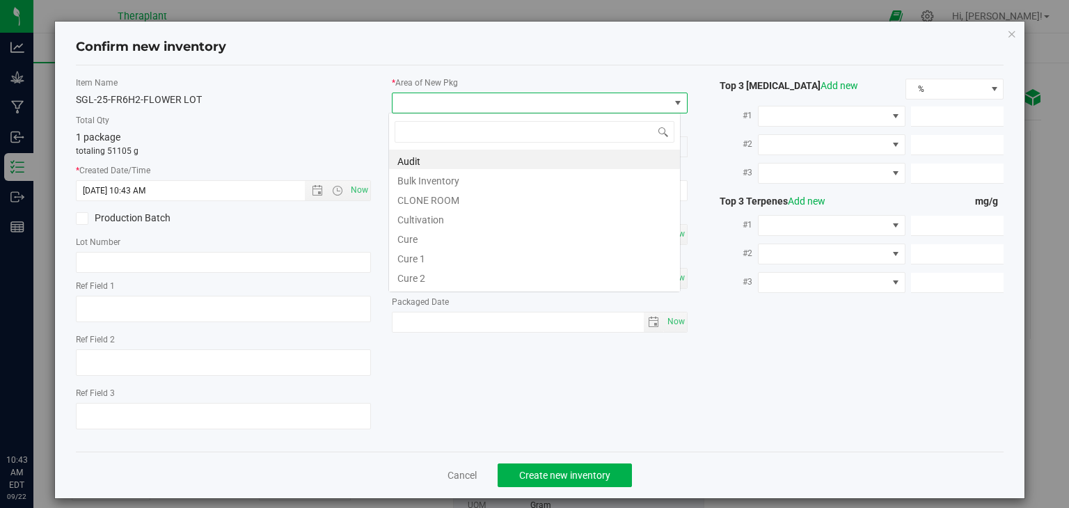
scroll to position [20, 292]
click at [438, 214] on li "Cultivation" at bounding box center [534, 217] width 291 height 19
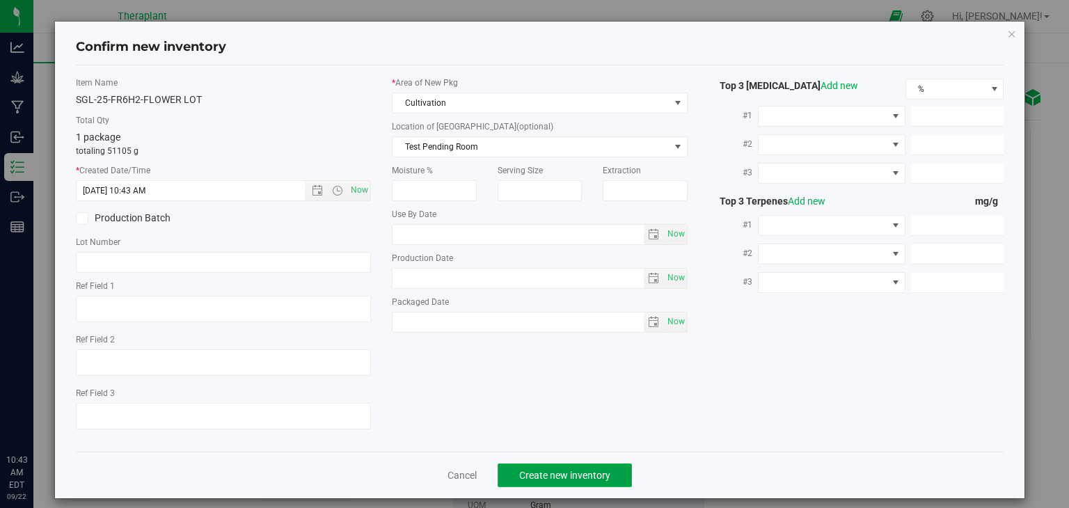
click at [521, 468] on button "Create new inventory" at bounding box center [565, 476] width 134 height 24
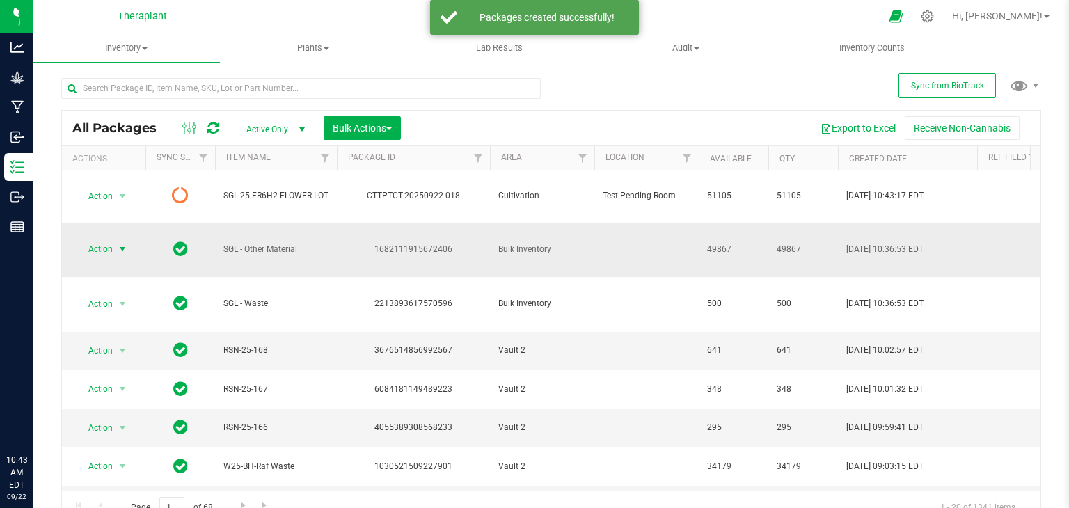
click at [117, 244] on span "select" at bounding box center [122, 249] width 11 height 11
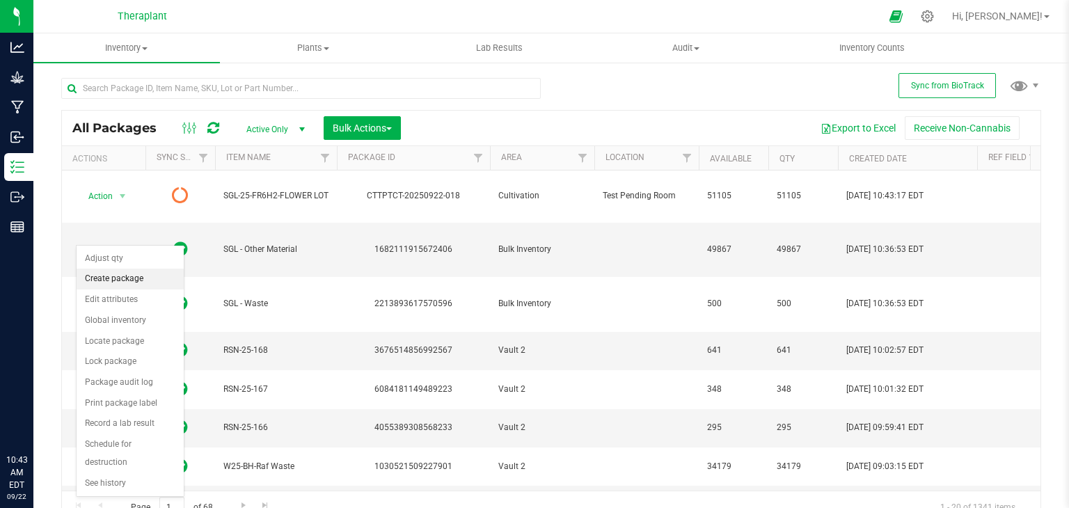
click at [125, 275] on li "Create package" at bounding box center [130, 279] width 107 height 21
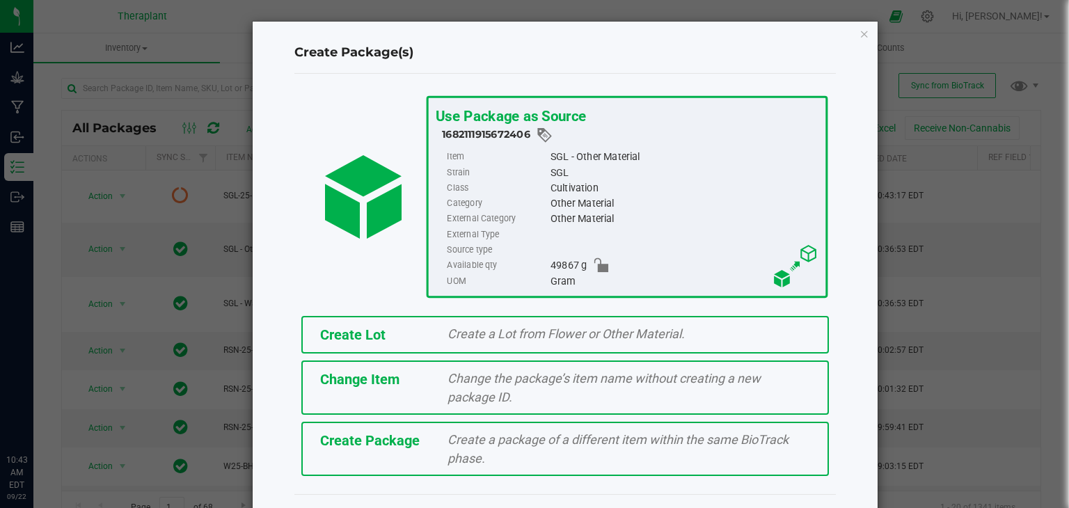
click at [430, 325] on div "Create Lot" at bounding box center [374, 334] width 128 height 21
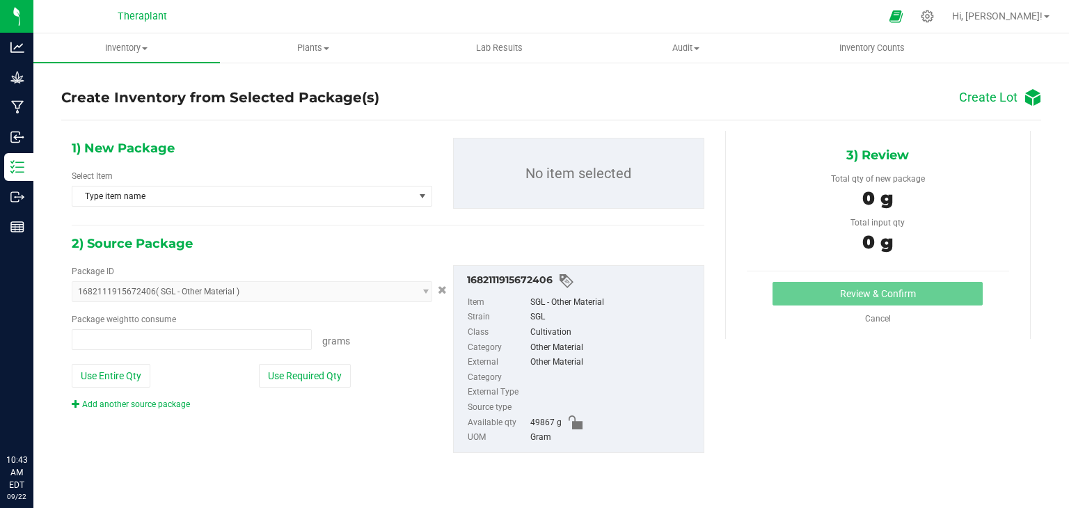
type input "0.0000 g"
click at [177, 191] on span "Type item name" at bounding box center [243, 196] width 342 height 19
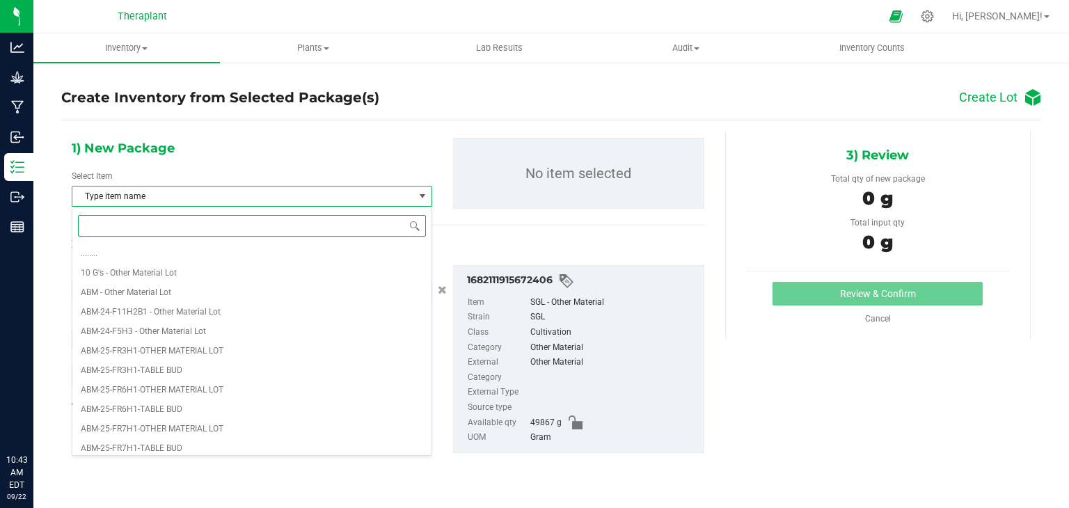
paste input "SGL-25-FR6H2"
type input "SGL-25-FR6H2"
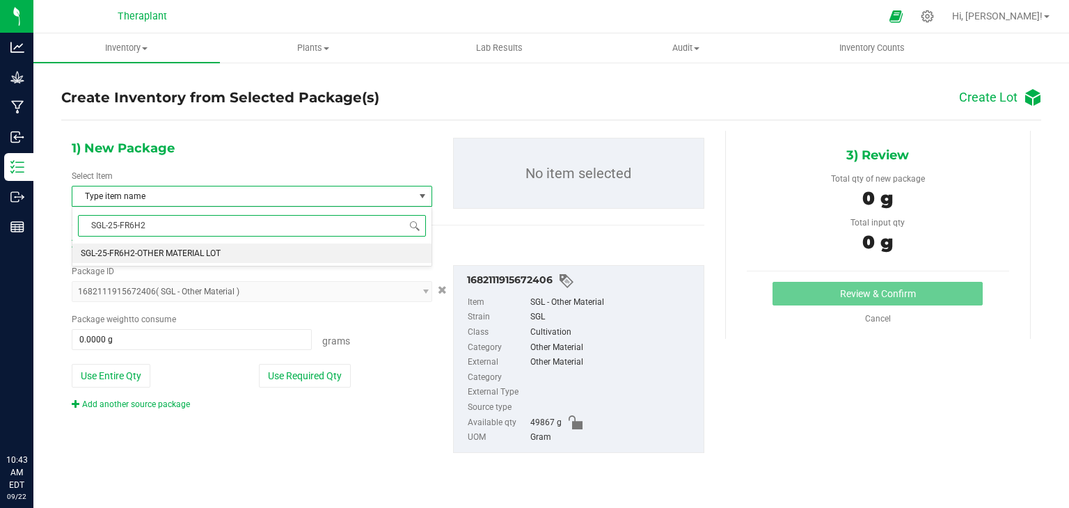
click at [170, 246] on li "SGL-25-FR6H2-OTHER MATERIAL LOT" at bounding box center [251, 253] width 359 height 19
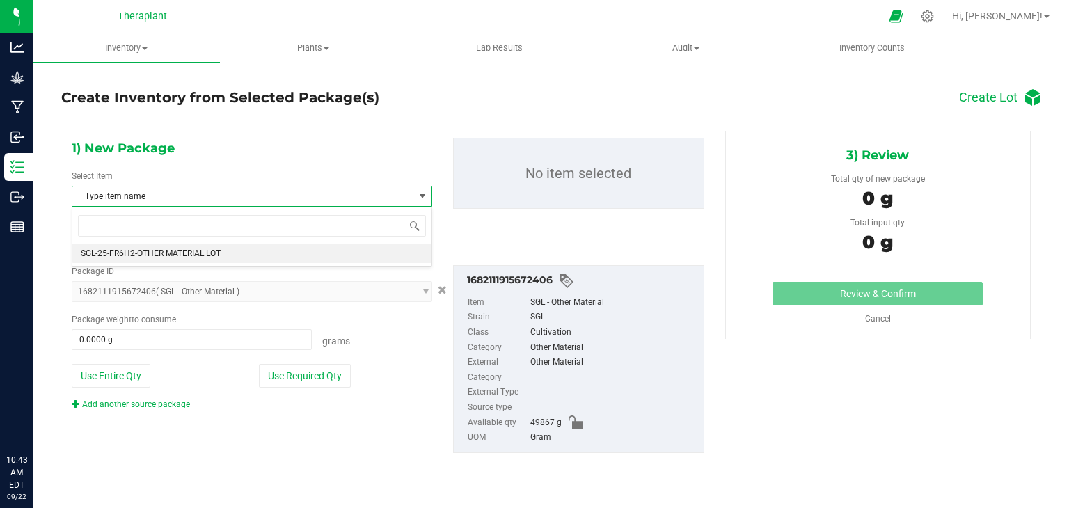
scroll to position [13996, 0]
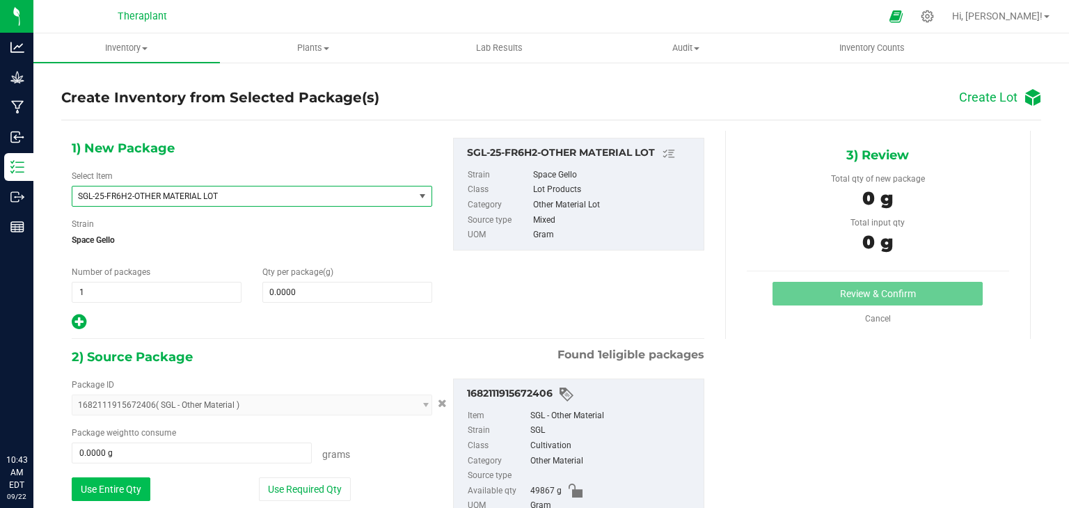
click at [126, 478] on button "Use Entire Qty" at bounding box center [111, 490] width 79 height 24
type input "49867.0000 g"
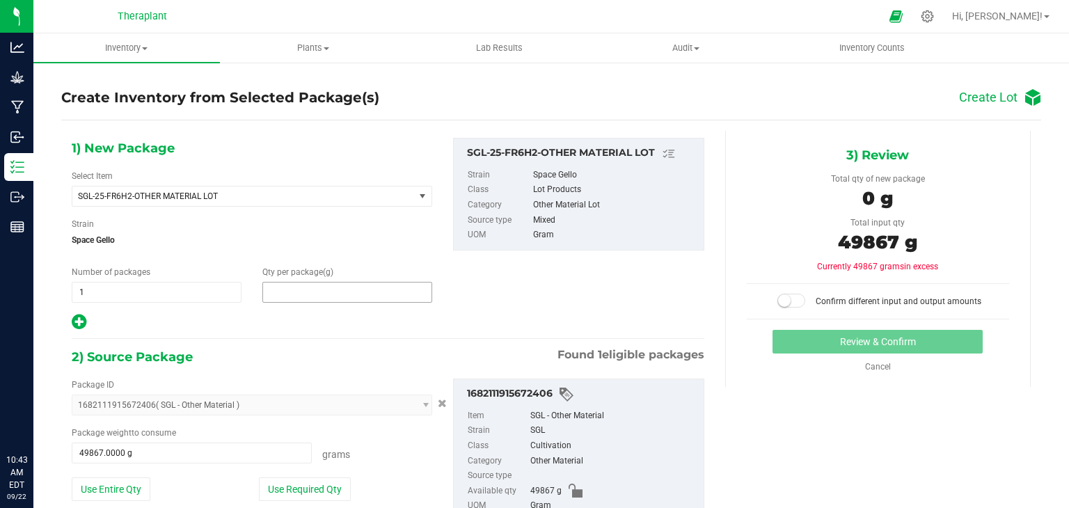
click at [326, 288] on span at bounding box center [347, 292] width 170 height 21
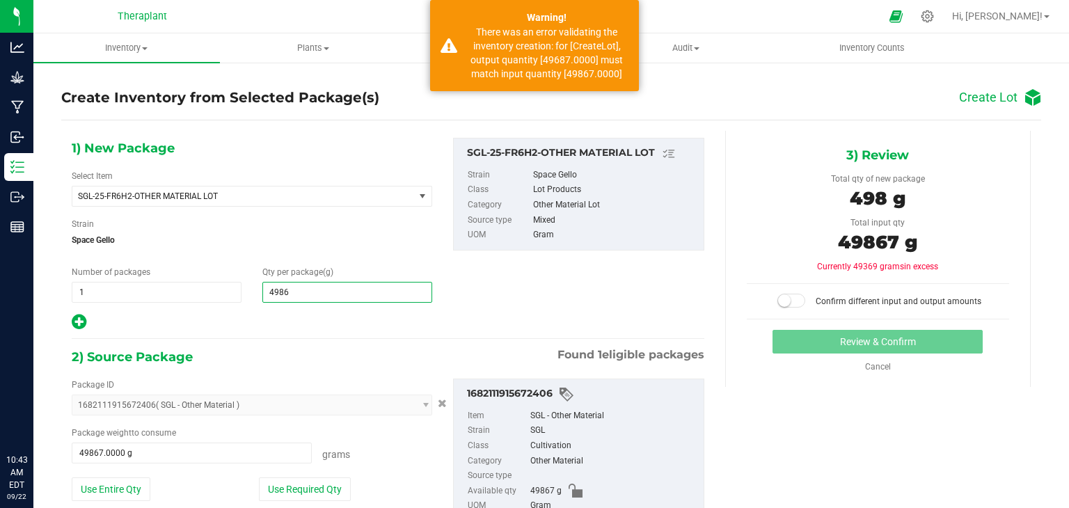
type input "49867"
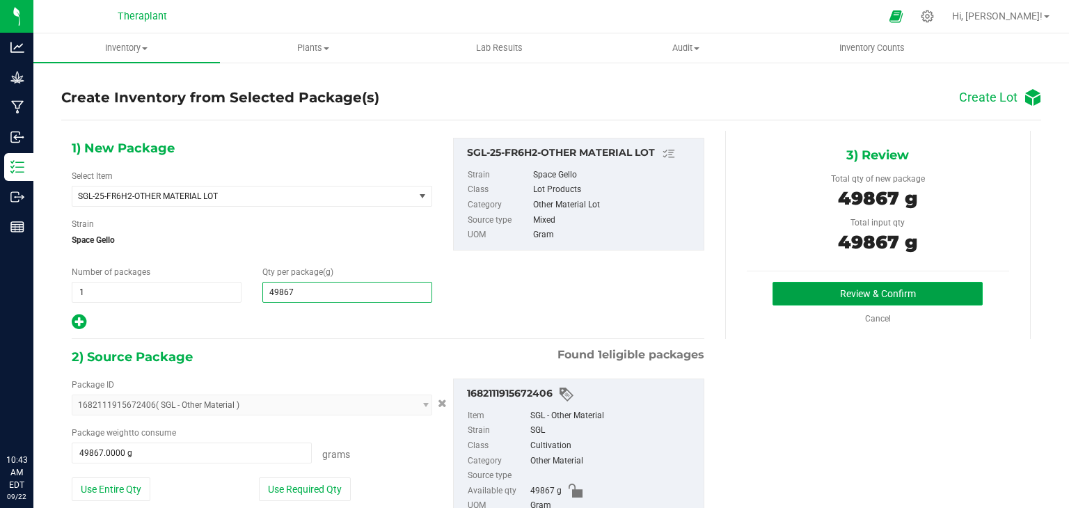
type input "49,867.0000"
click at [810, 284] on button "Review & Confirm" at bounding box center [878, 294] width 210 height 24
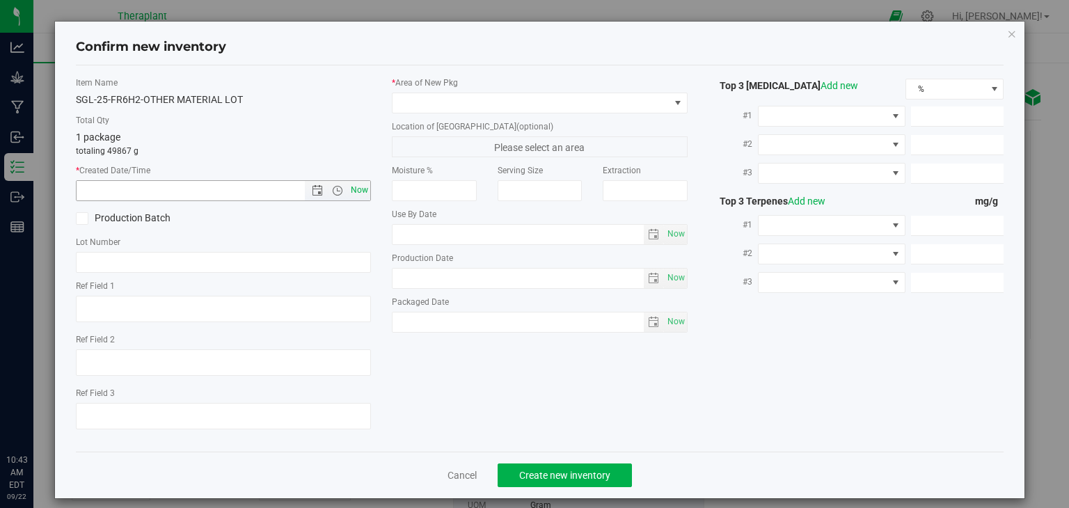
click at [357, 193] on span "Now" at bounding box center [360, 190] width 24 height 20
type input "9/22/2025 10:43 AM"
click at [462, 111] on span at bounding box center [531, 102] width 277 height 19
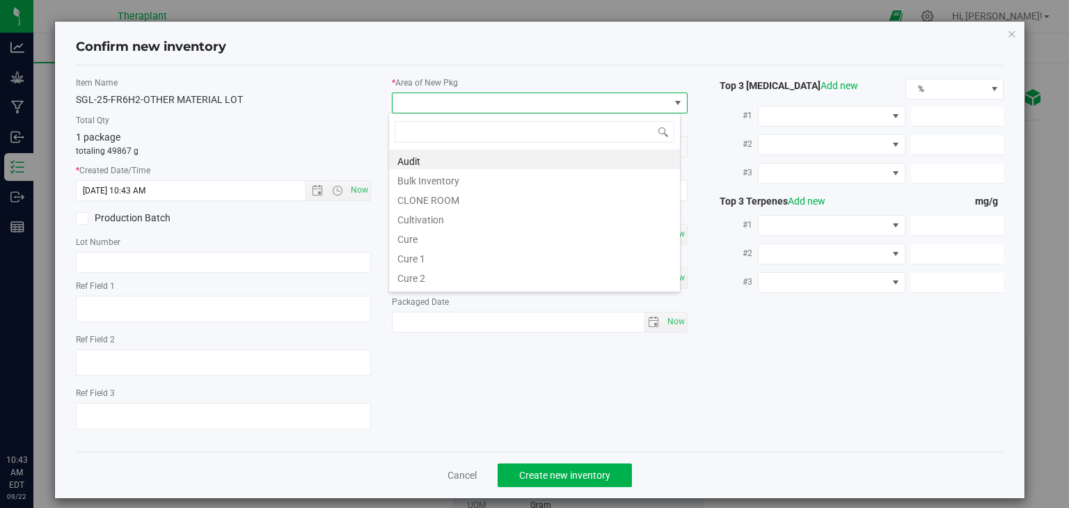
scroll to position [20, 292]
click at [434, 214] on li "Cultivation" at bounding box center [534, 217] width 291 height 19
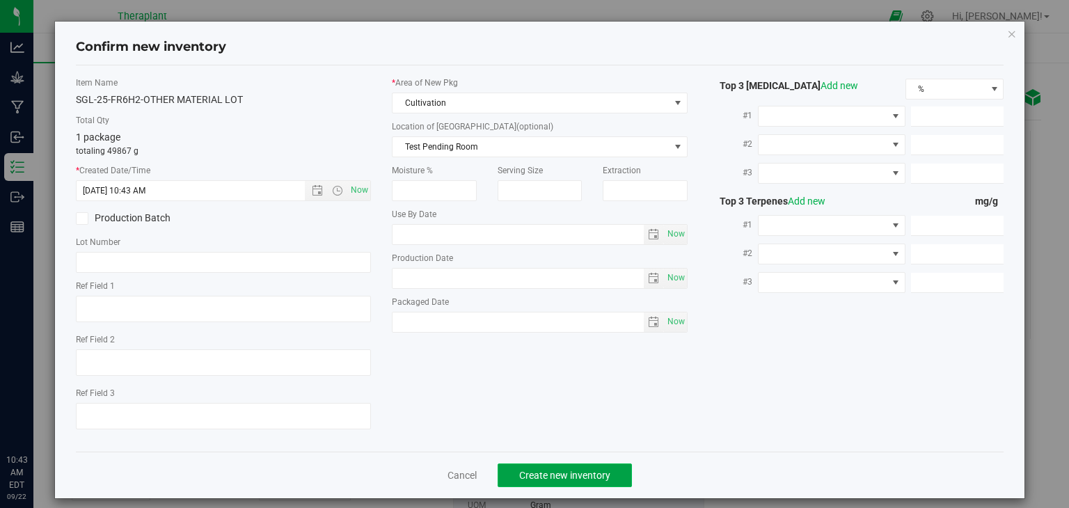
click at [571, 470] on span "Create new inventory" at bounding box center [564, 475] width 91 height 11
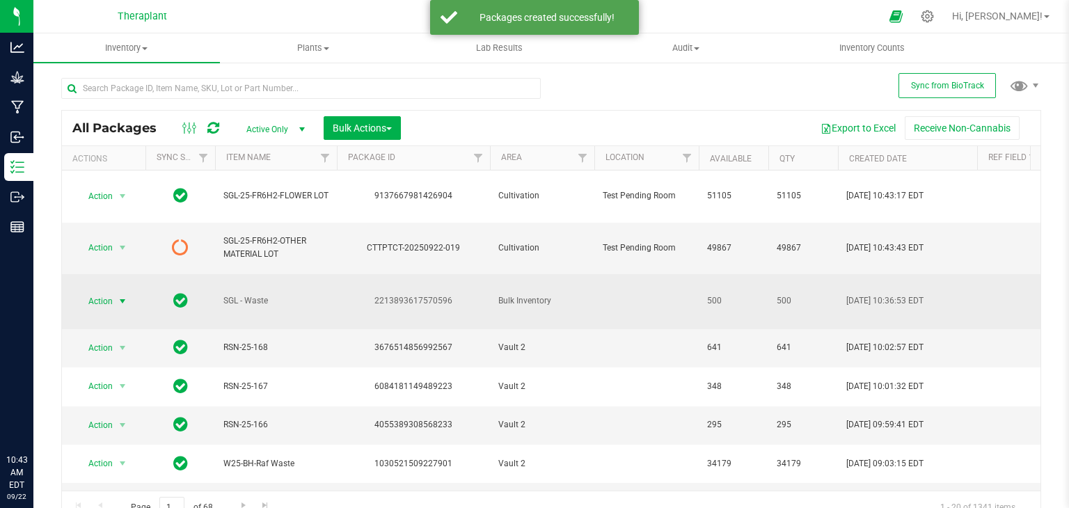
click at [120, 296] on span "select" at bounding box center [122, 301] width 11 height 11
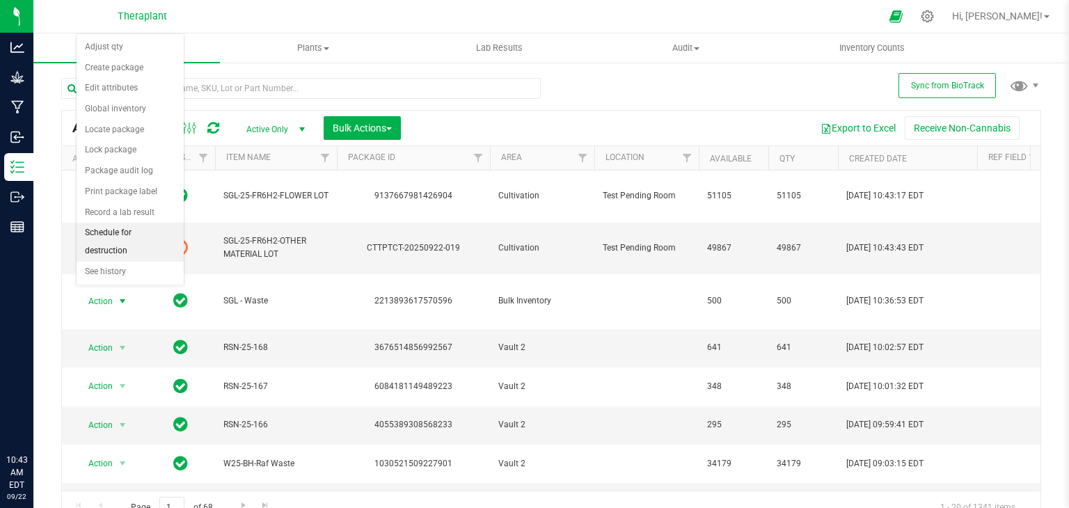
click at [147, 226] on li "Schedule for destruction" at bounding box center [130, 242] width 107 height 38
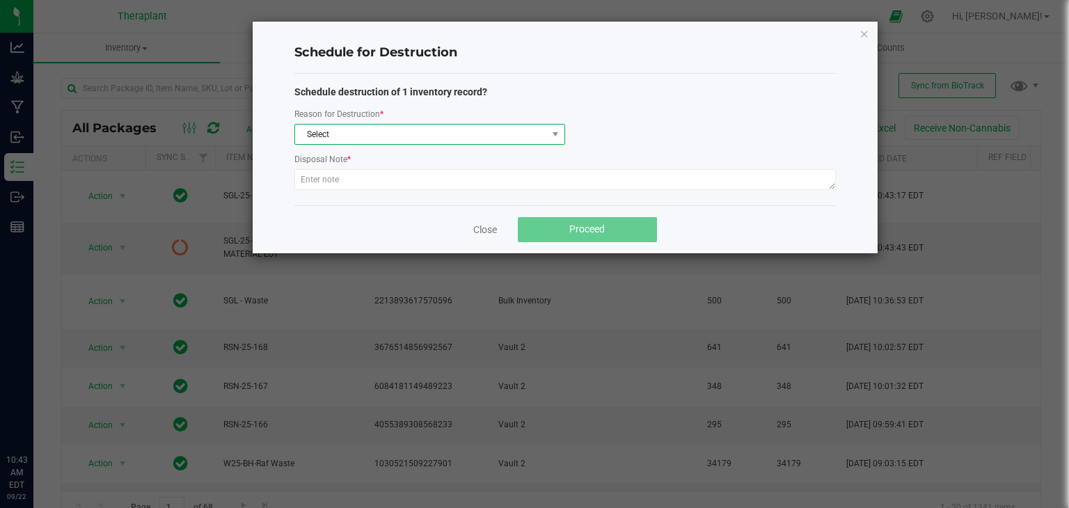
click at [419, 141] on span "Select" at bounding box center [421, 134] width 252 height 19
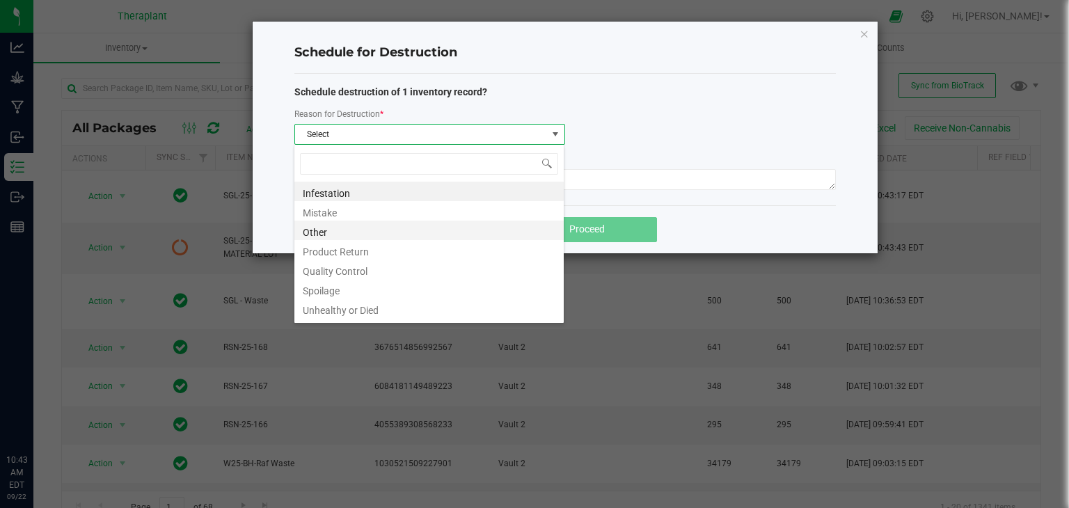
scroll to position [17, 0]
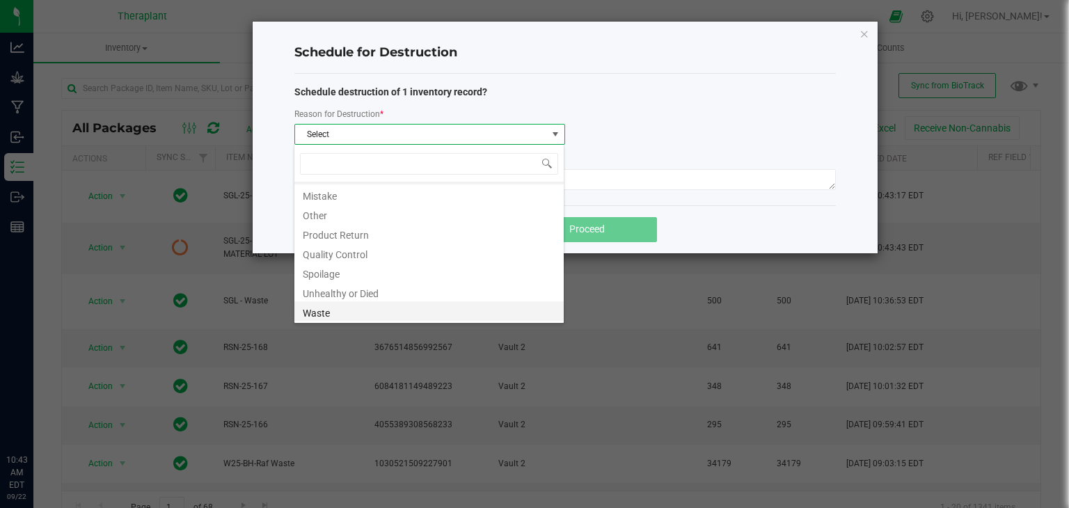
click at [352, 316] on li "Waste" at bounding box center [428, 310] width 269 height 19
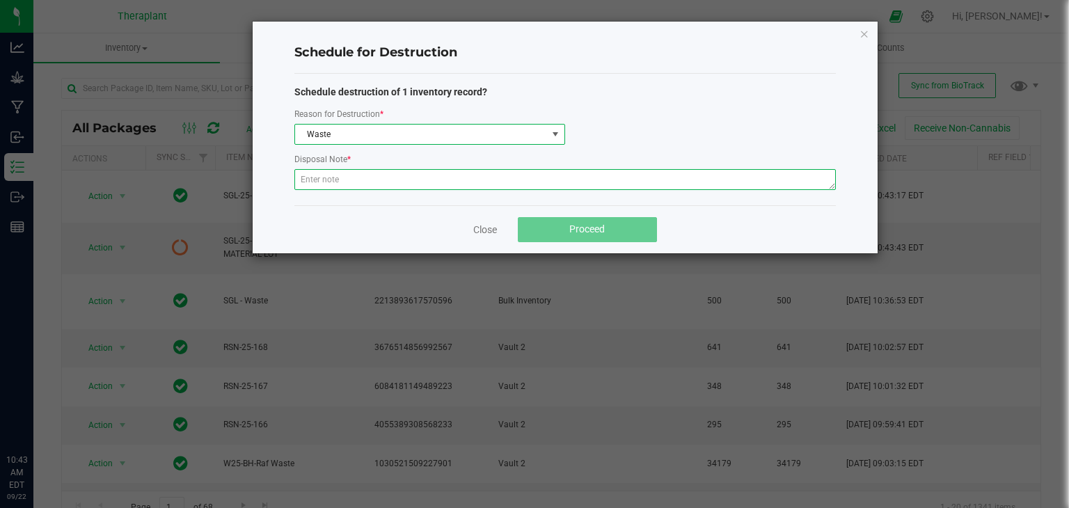
click at [395, 176] on textarea at bounding box center [565, 179] width 542 height 21
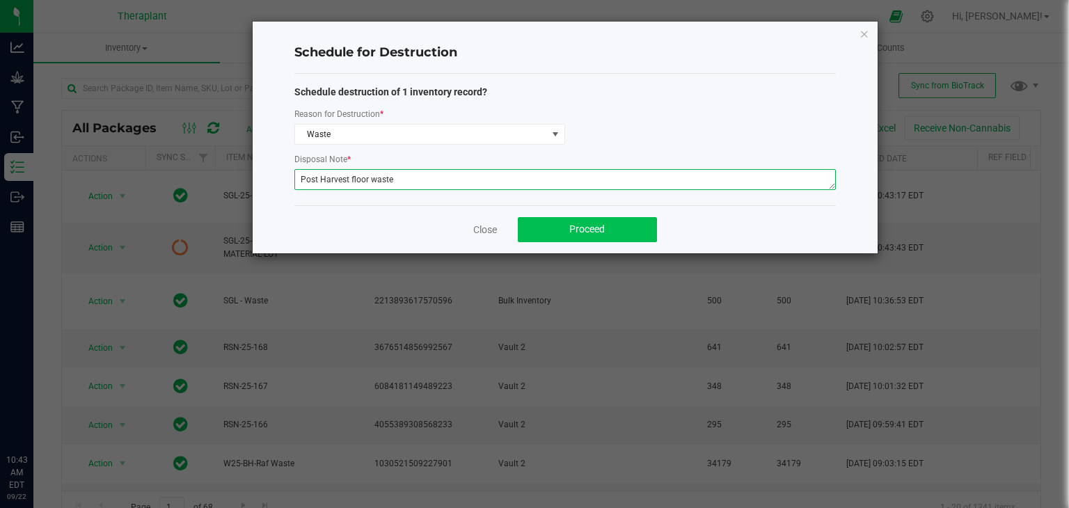
type textarea "Post Harvest floor waste"
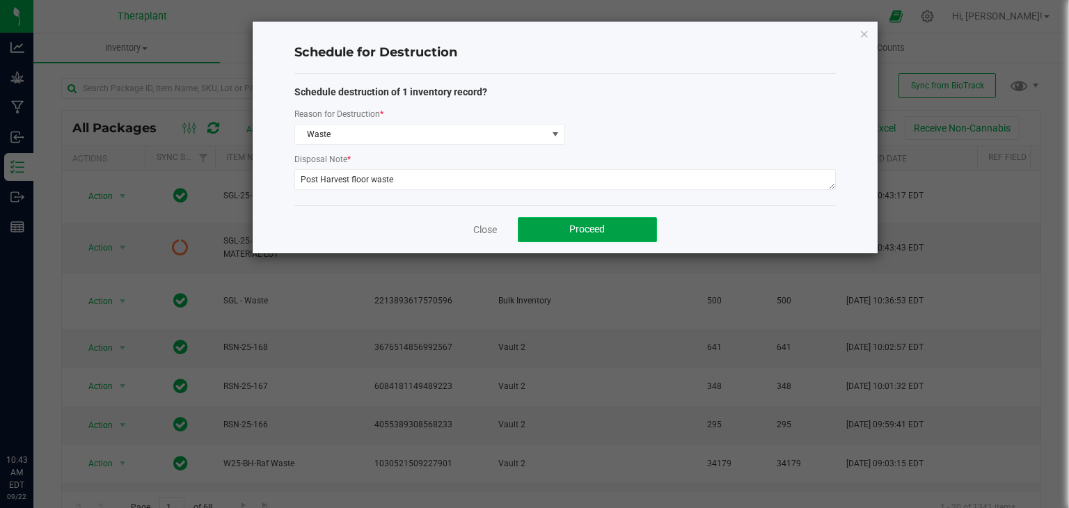
click at [549, 221] on button "Proceed" at bounding box center [587, 229] width 139 height 25
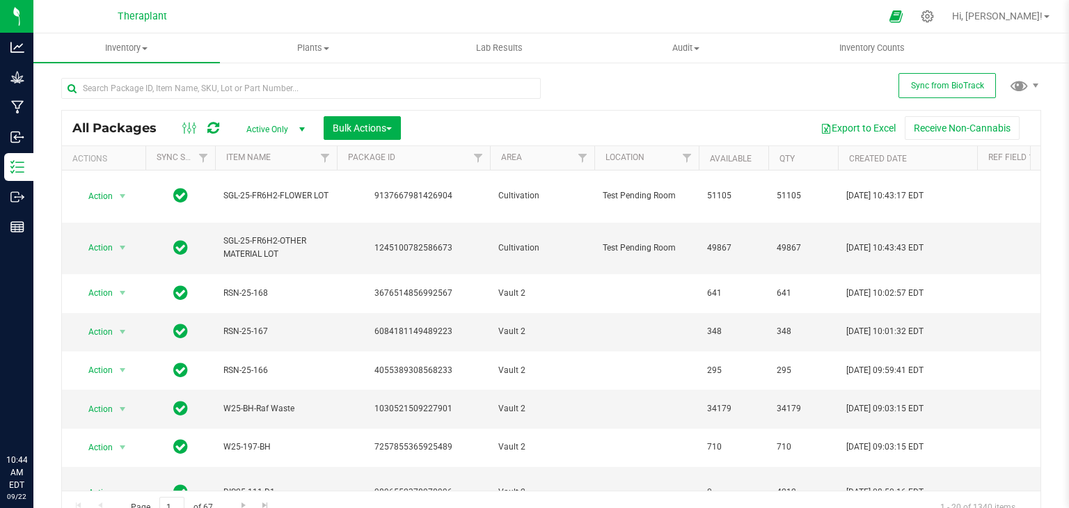
click at [288, 135] on span "Active Only" at bounding box center [273, 129] width 77 height 19
click at [262, 215] on li "All" at bounding box center [272, 214] width 75 height 21
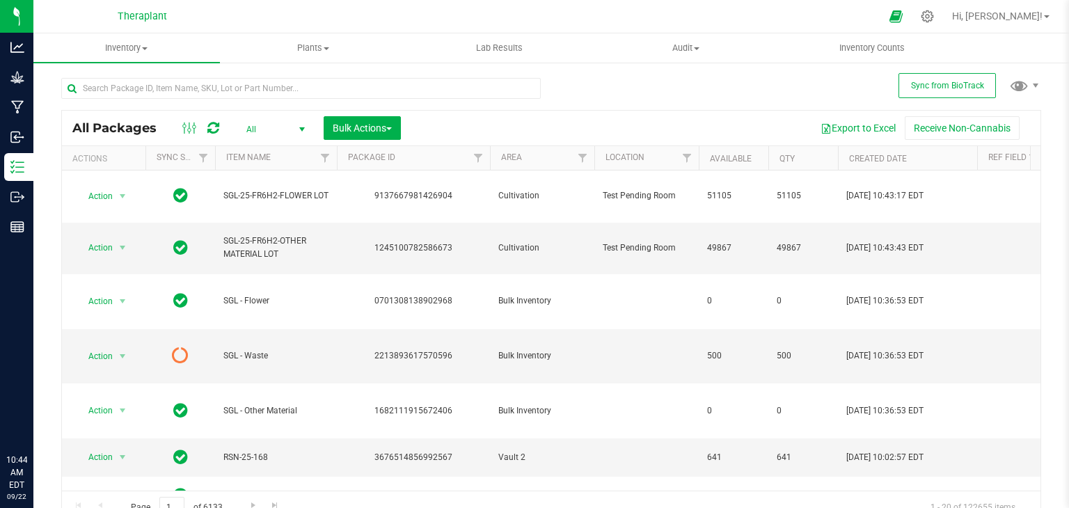
click at [217, 126] on icon at bounding box center [213, 128] width 12 height 14
click at [123, 347] on span "select" at bounding box center [122, 356] width 17 height 19
click at [138, 346] on li "Destroy package" at bounding box center [120, 351] width 87 height 21
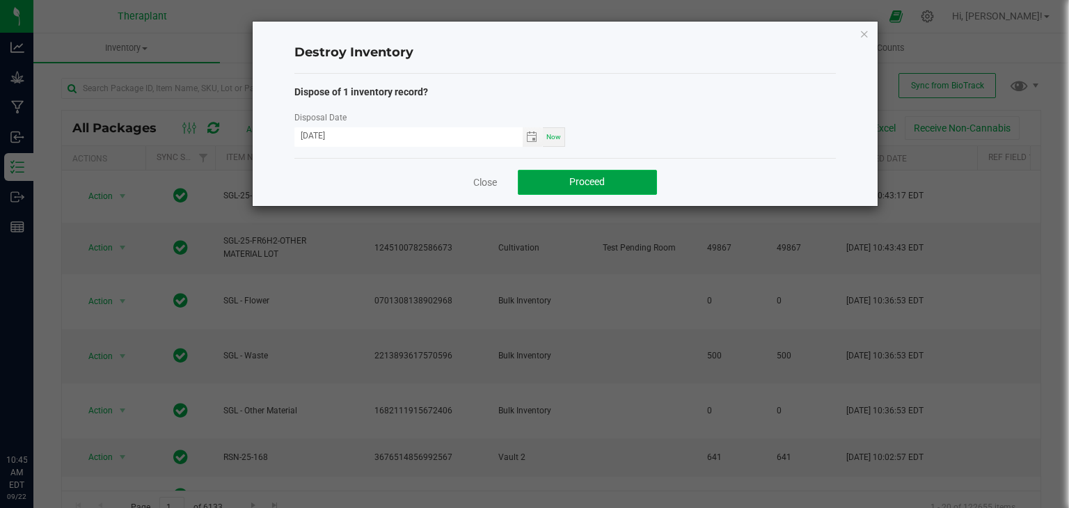
click at [646, 173] on button "Proceed" at bounding box center [587, 182] width 139 height 25
click at [488, 187] on link "Close" at bounding box center [485, 182] width 24 height 14
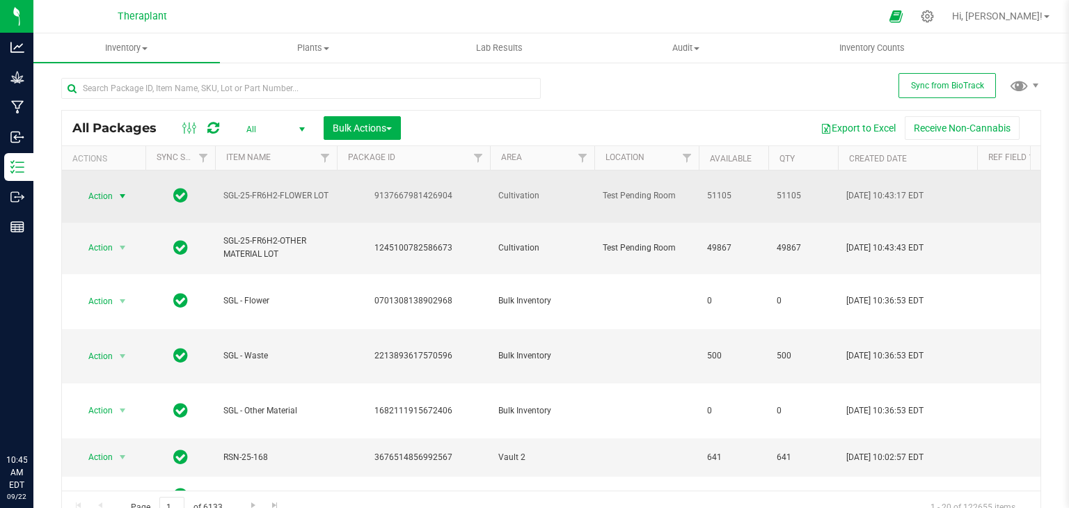
click at [120, 196] on span "select" at bounding box center [122, 196] width 17 height 19
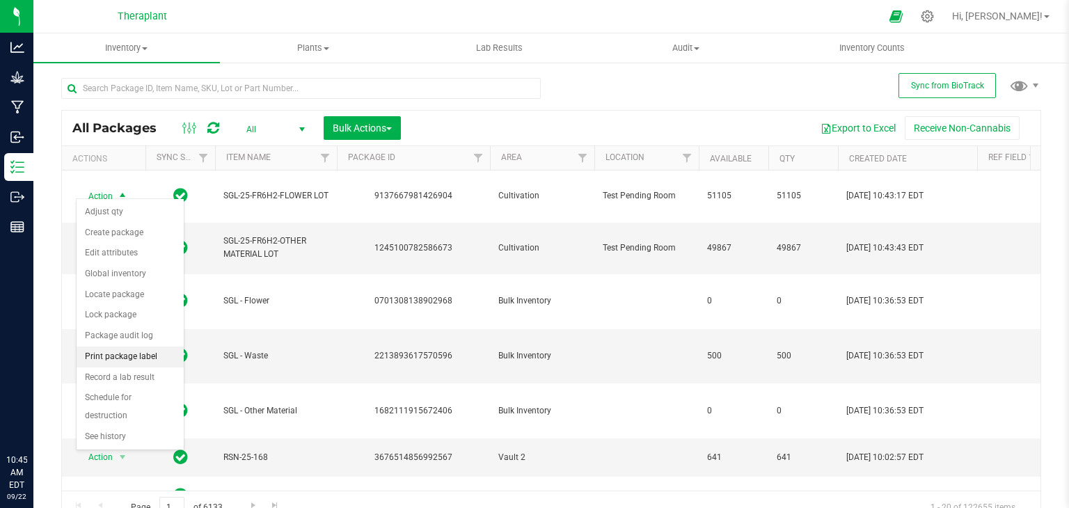
click at [123, 357] on li "Print package label" at bounding box center [130, 357] width 107 height 21
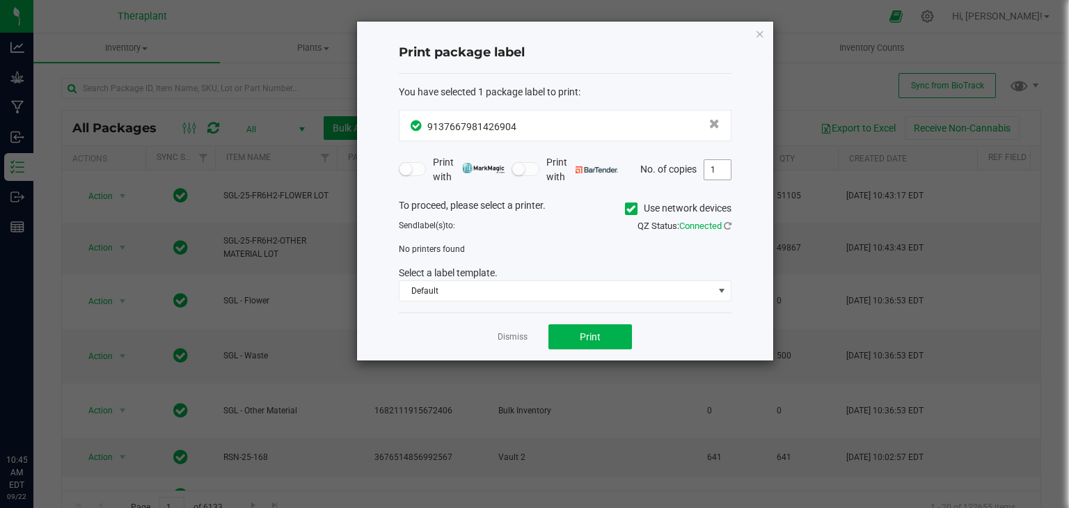
click at [724, 164] on input "1" at bounding box center [718, 169] width 26 height 19
type input "14"
click at [634, 205] on span at bounding box center [631, 209] width 13 height 13
click at [0, 0] on input "Use network devices" at bounding box center [0, 0] width 0 height 0
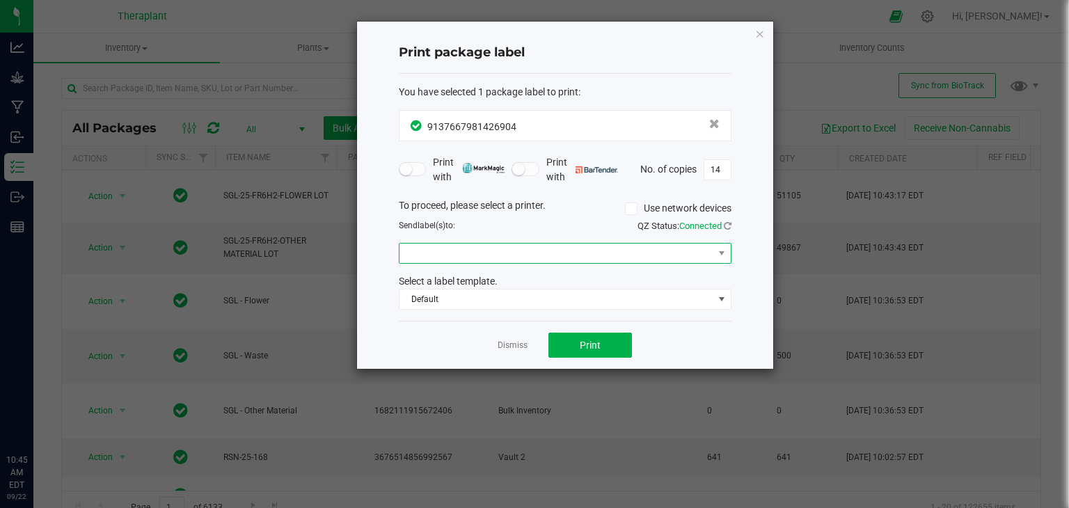
click at [619, 246] on span at bounding box center [557, 253] width 314 height 19
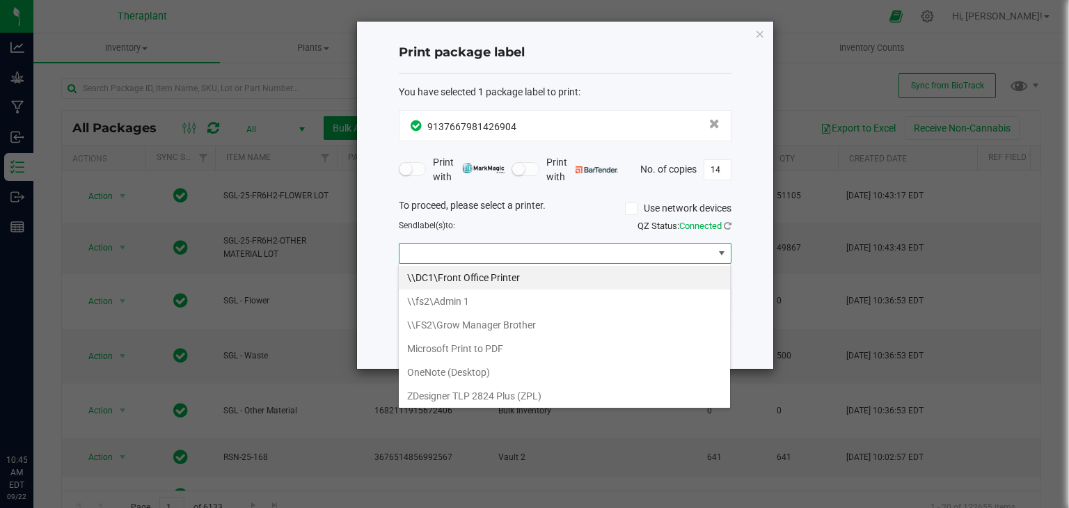
scroll to position [20, 333]
click at [536, 400] on \(ZPL\) "ZDesigner TLP 2824 Plus (ZPL)" at bounding box center [564, 396] width 331 height 24
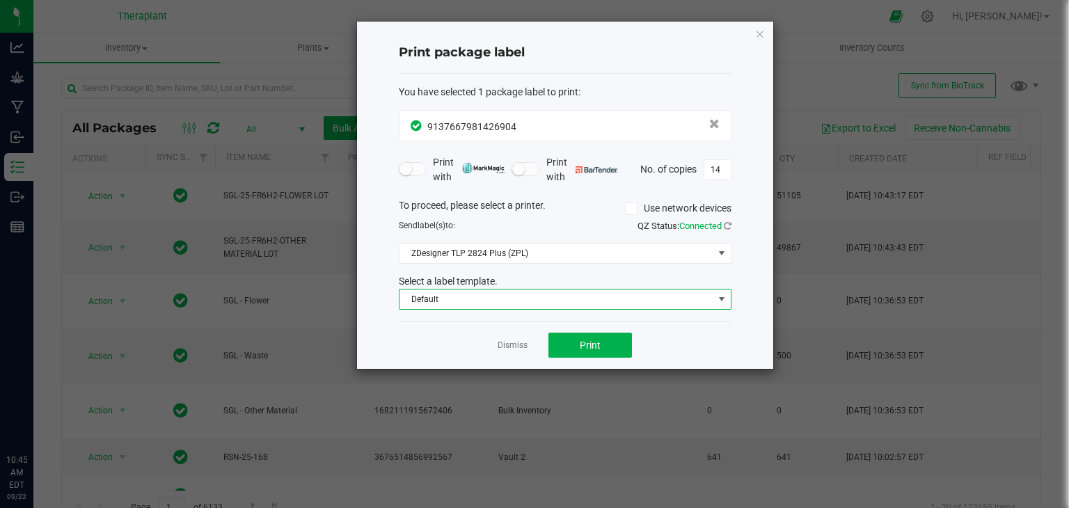
click at [576, 307] on span "Default" at bounding box center [557, 299] width 314 height 19
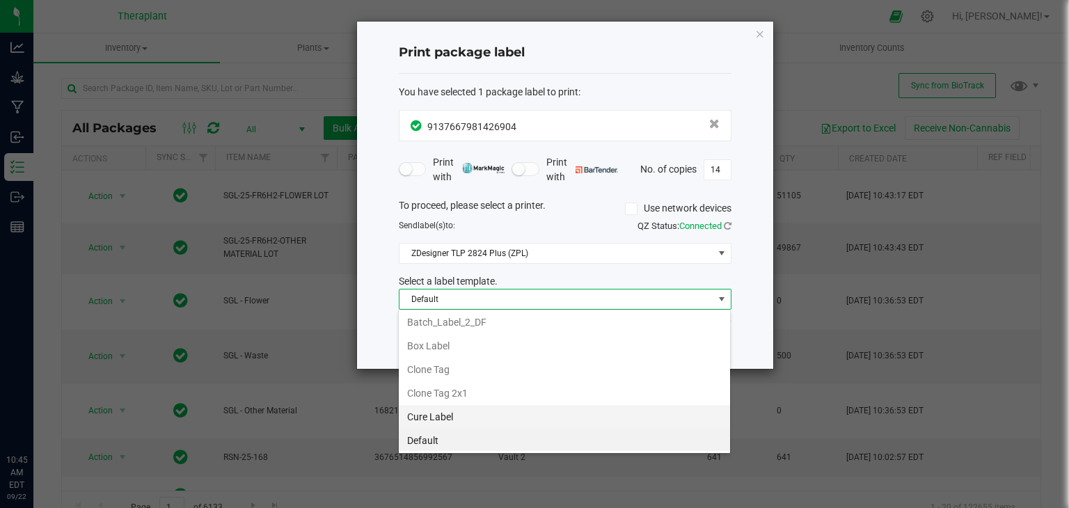
click at [487, 418] on li "Cure Label" at bounding box center [564, 417] width 331 height 24
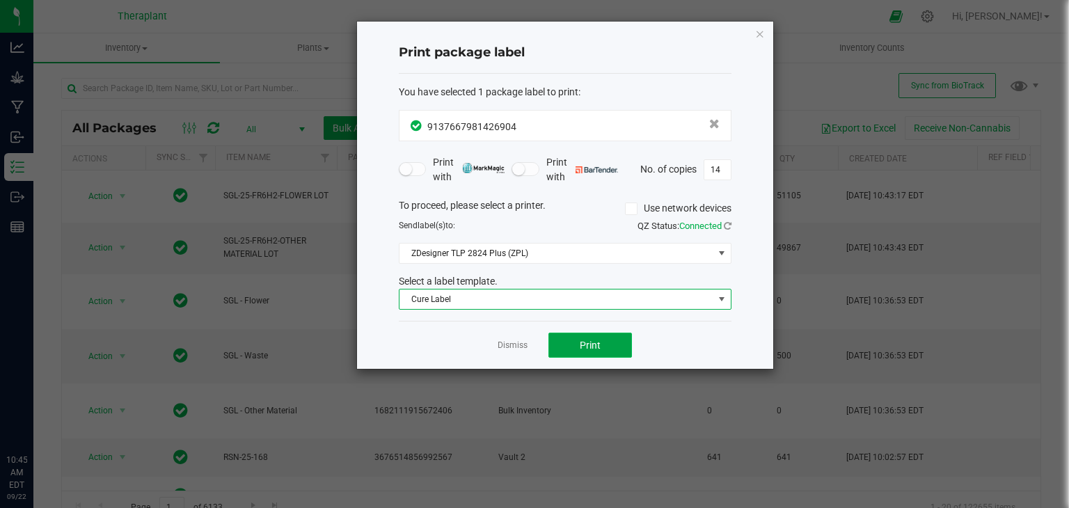
click at [624, 344] on button "Print" at bounding box center [591, 345] width 84 height 25
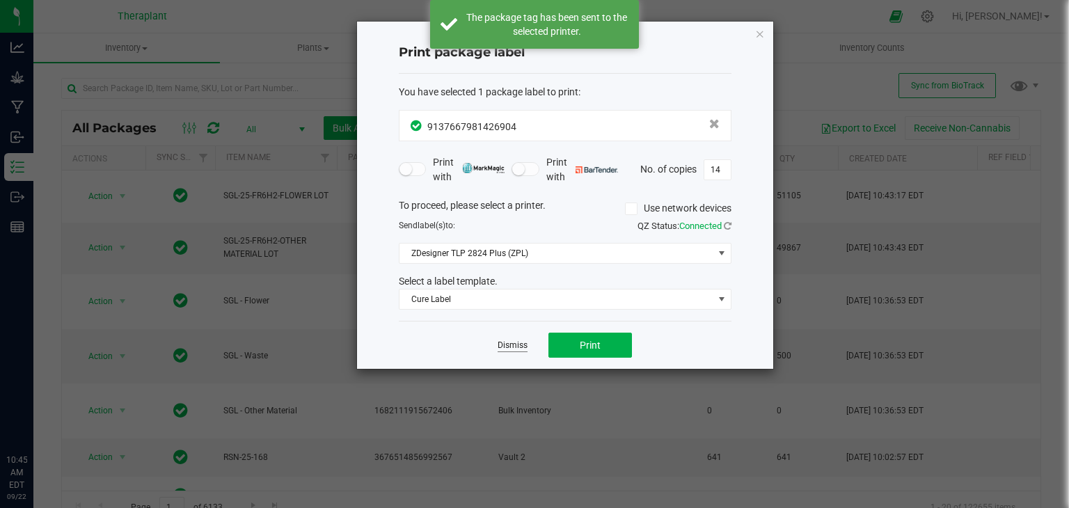
click at [514, 343] on link "Dismiss" at bounding box center [513, 346] width 30 height 12
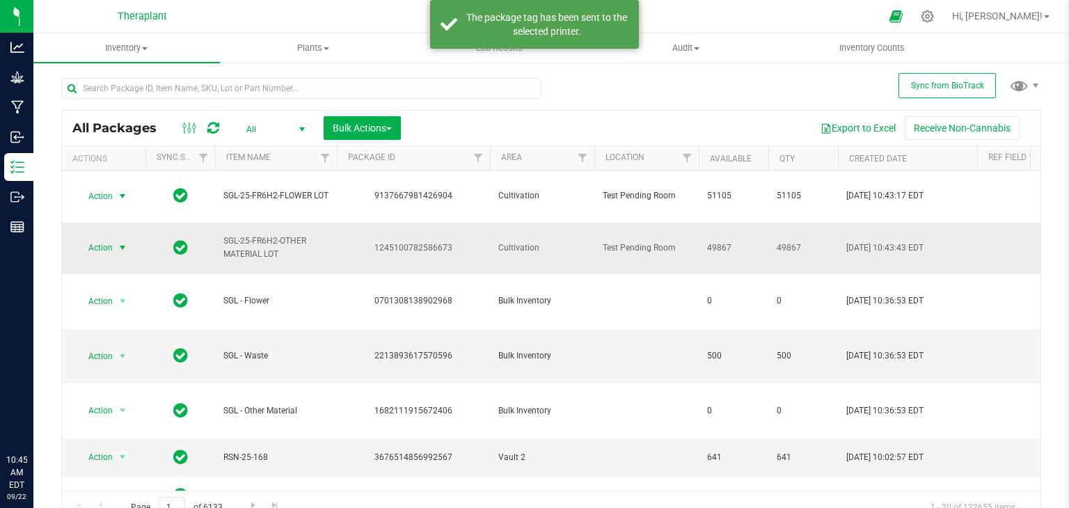
click at [125, 242] on span "select" at bounding box center [122, 247] width 11 height 11
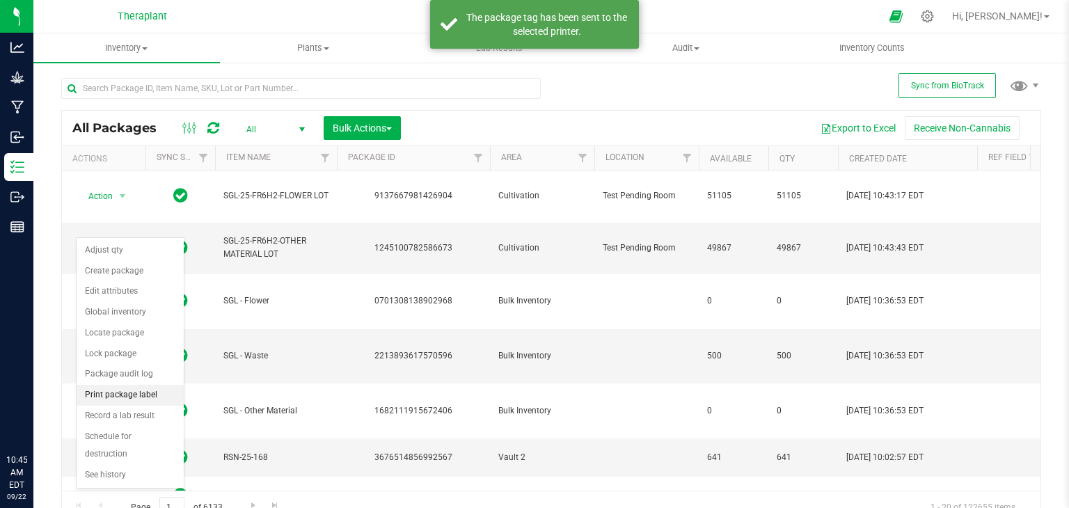
click at [138, 396] on li "Print package label" at bounding box center [130, 395] width 107 height 21
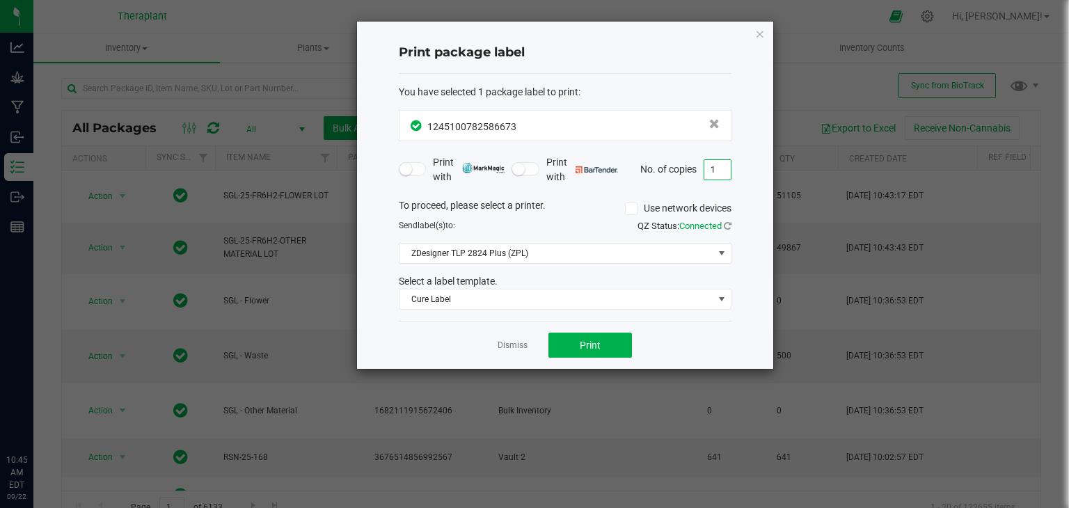
click at [713, 169] on input "1" at bounding box center [718, 169] width 26 height 19
type input "7"
click at [594, 348] on span "Print" at bounding box center [590, 345] width 21 height 11
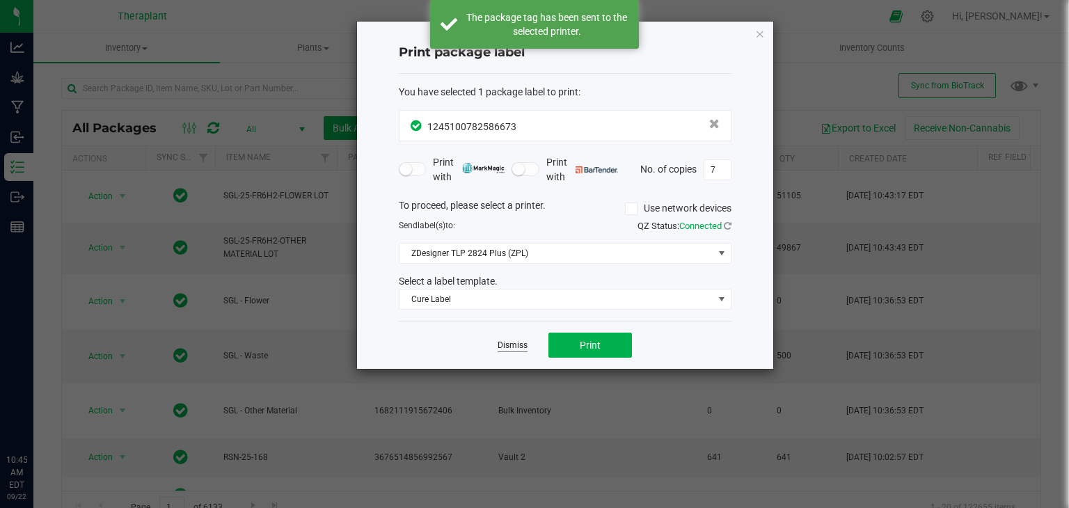
click at [518, 340] on link "Dismiss" at bounding box center [513, 346] width 30 height 12
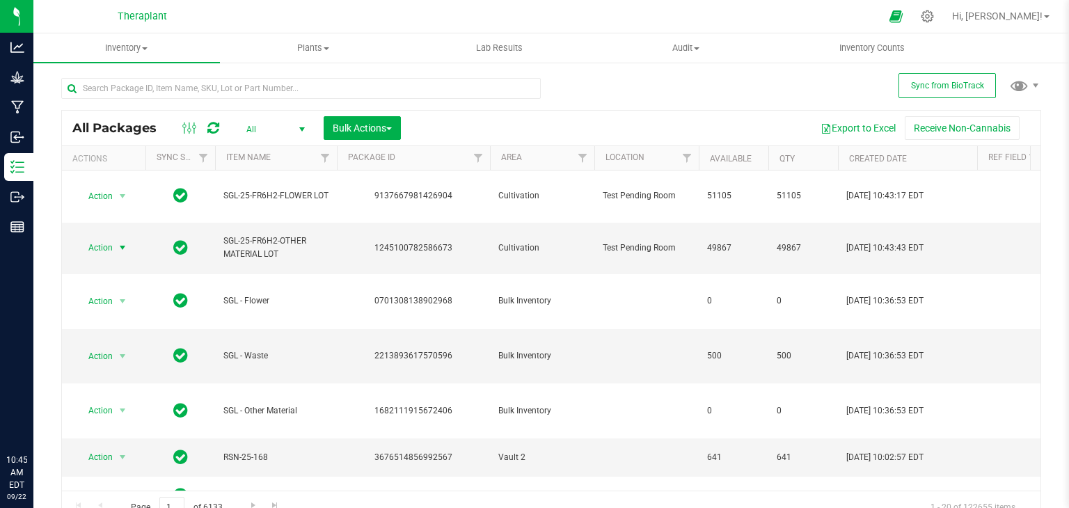
click at [273, 129] on span "All" at bounding box center [273, 129] width 77 height 19
click at [266, 150] on li "Active Only" at bounding box center [272, 152] width 75 height 21
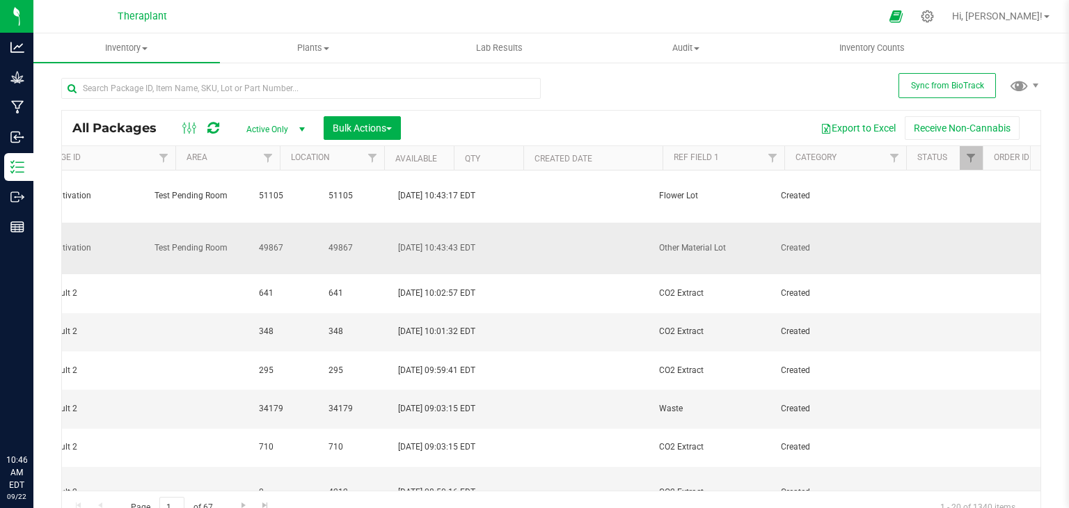
scroll to position [0, 450]
click at [762, 163] on span "Filter" at bounding box center [759, 157] width 11 height 11
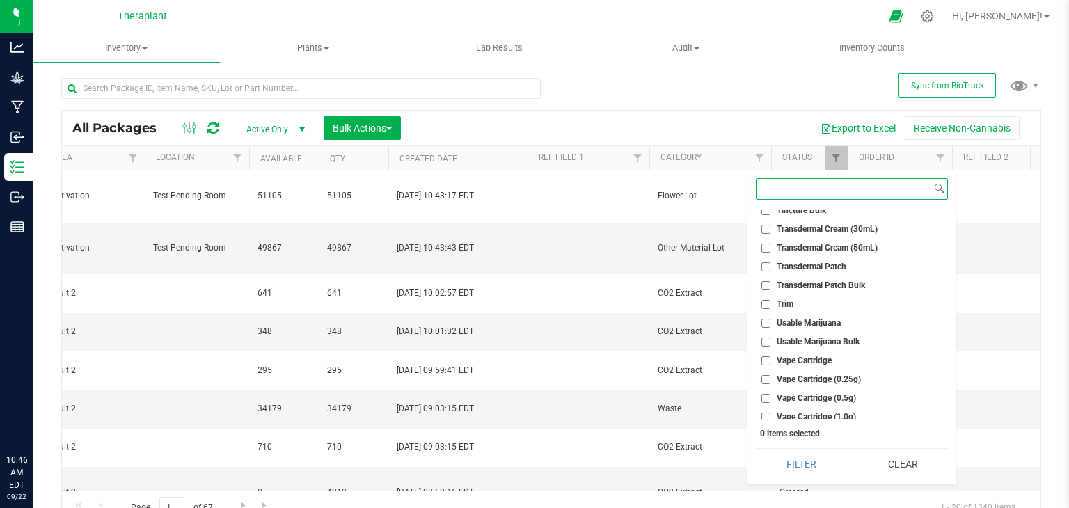
scroll to position [2643, 0]
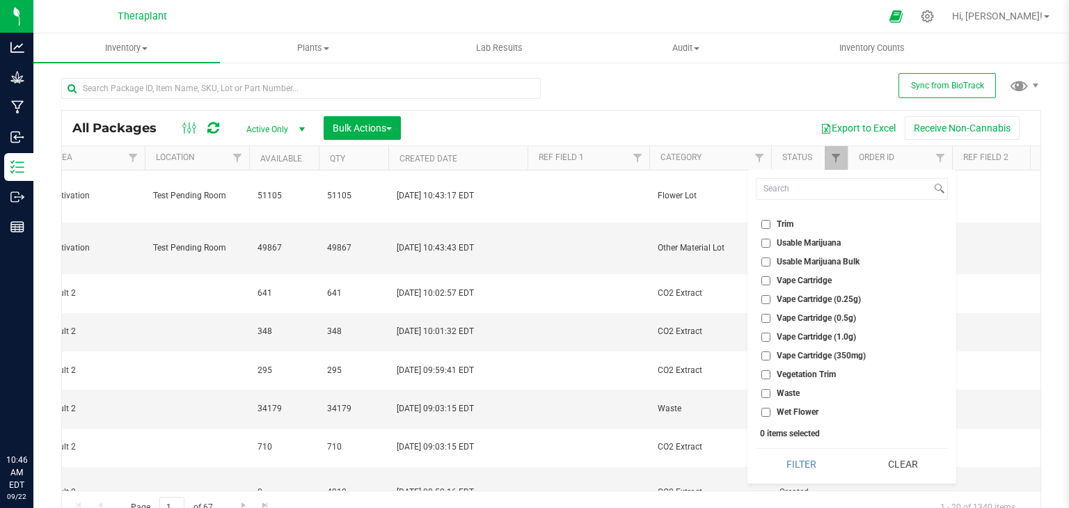
click at [772, 391] on label "Waste" at bounding box center [781, 393] width 38 height 9
click at [771, 391] on input "Waste" at bounding box center [766, 393] width 9 height 9
click at [794, 471] on button "Filter" at bounding box center [801, 464] width 91 height 31
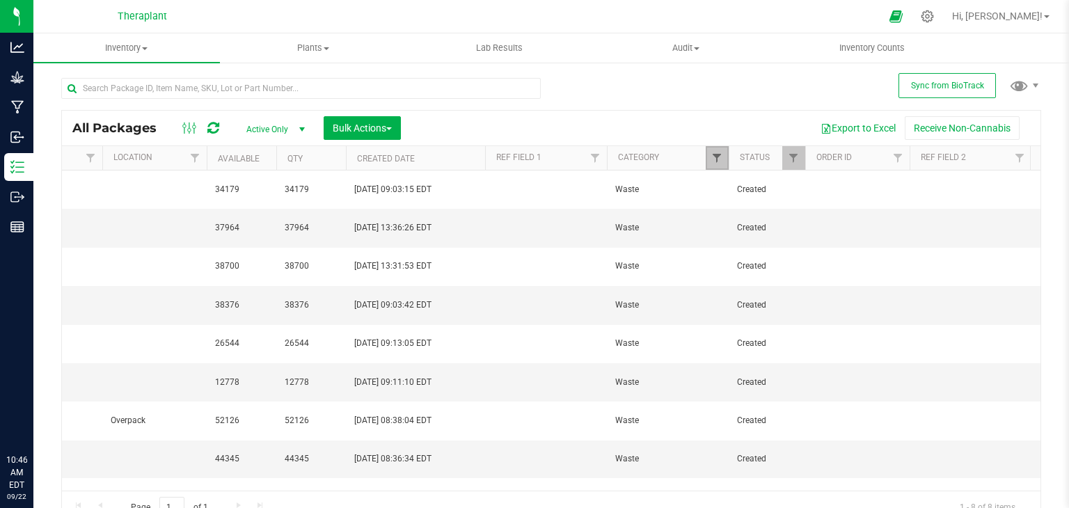
click at [714, 156] on span "Filter" at bounding box center [716, 157] width 11 height 11
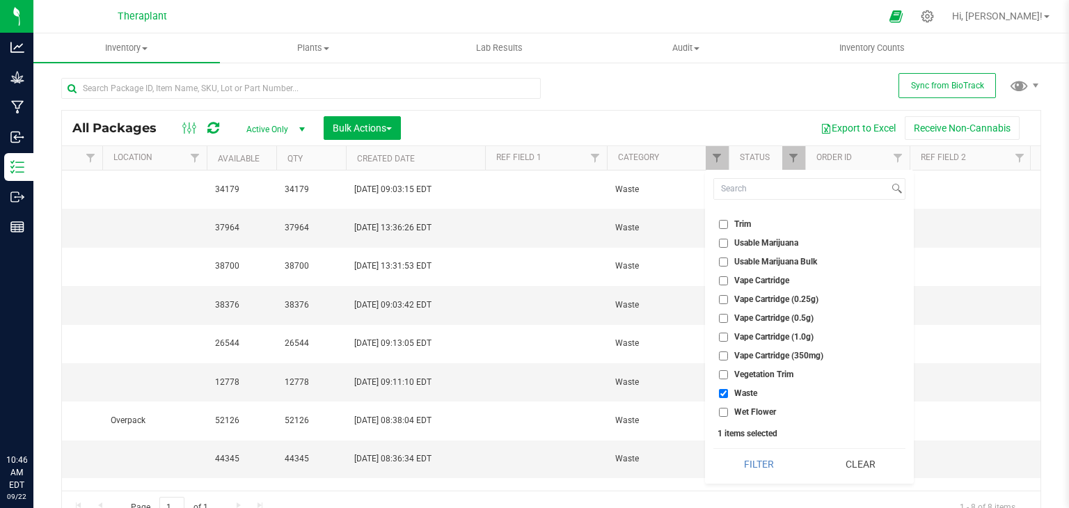
click at [731, 390] on label "Waste" at bounding box center [738, 393] width 38 height 9
click at [728, 390] on input "Waste" at bounding box center [723, 393] width 9 height 9
checkbox input "false"
click at [842, 466] on button "Clear" at bounding box center [860, 464] width 91 height 31
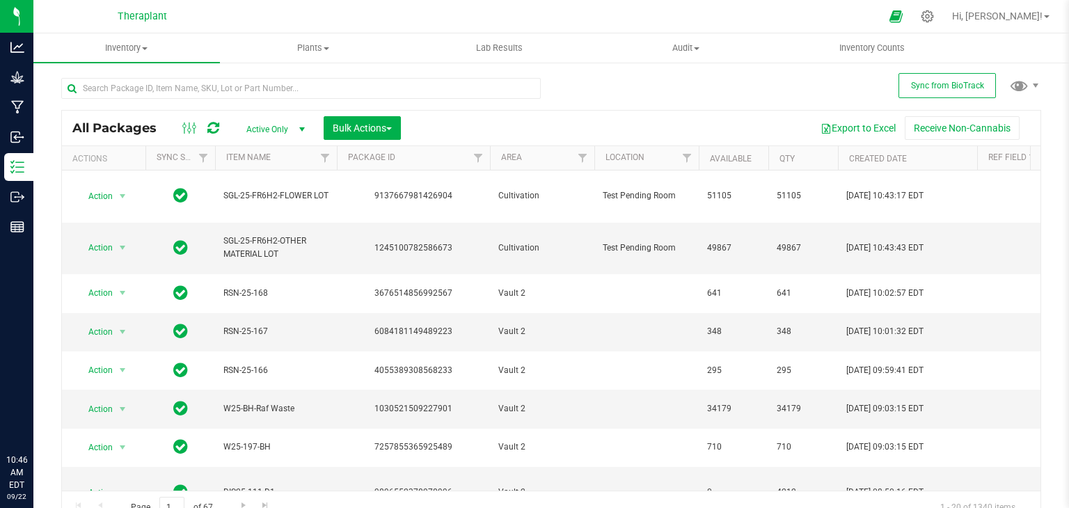
click at [1028, 24] on div "Hi, [PERSON_NAME]!" at bounding box center [1001, 16] width 109 height 24
click at [1028, 17] on span "Hi, [PERSON_NAME]!" at bounding box center [997, 15] width 91 height 11
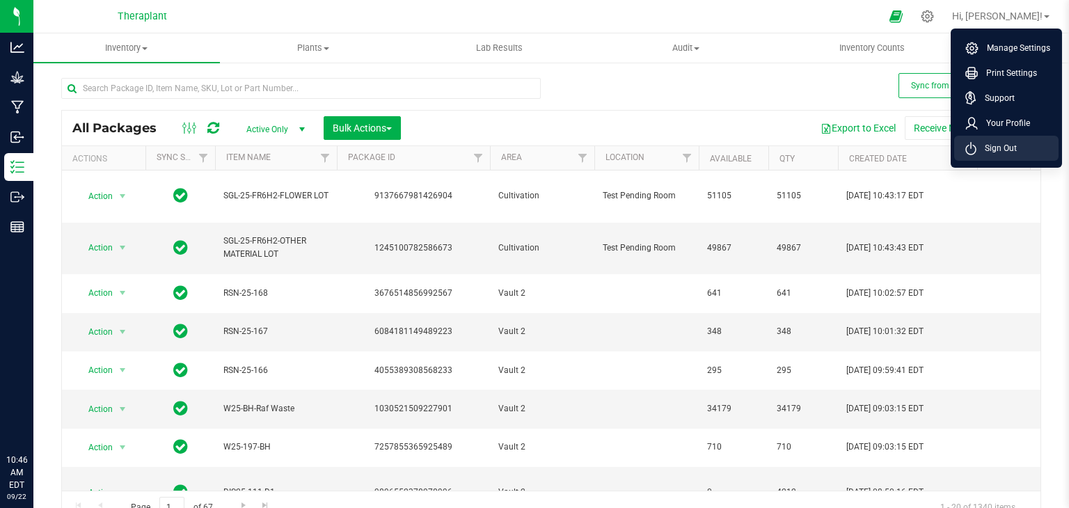
click at [997, 153] on span "Sign Out" at bounding box center [997, 148] width 40 height 14
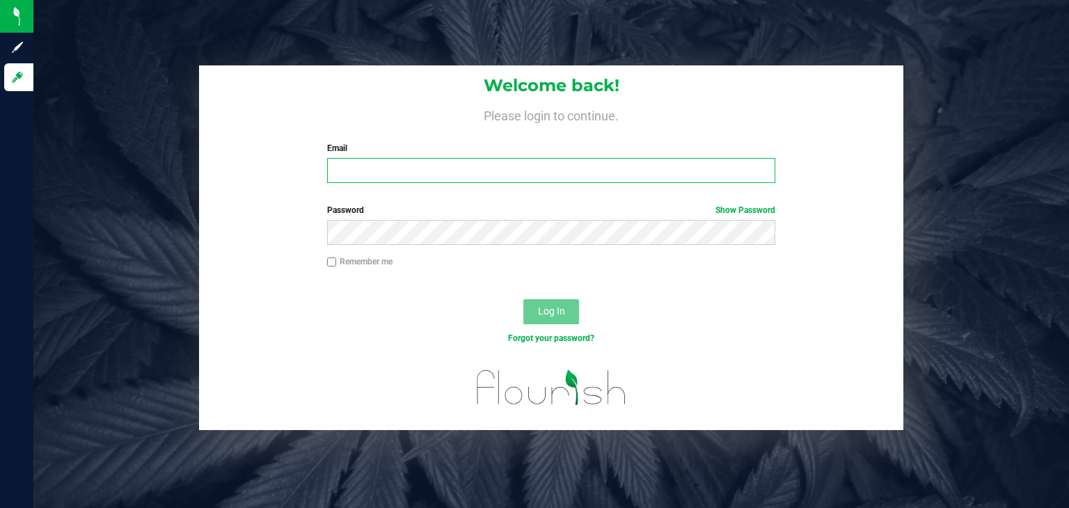
type input "l.guilbe@theraplant.com"
